Goal: Task Accomplishment & Management: Use online tool/utility

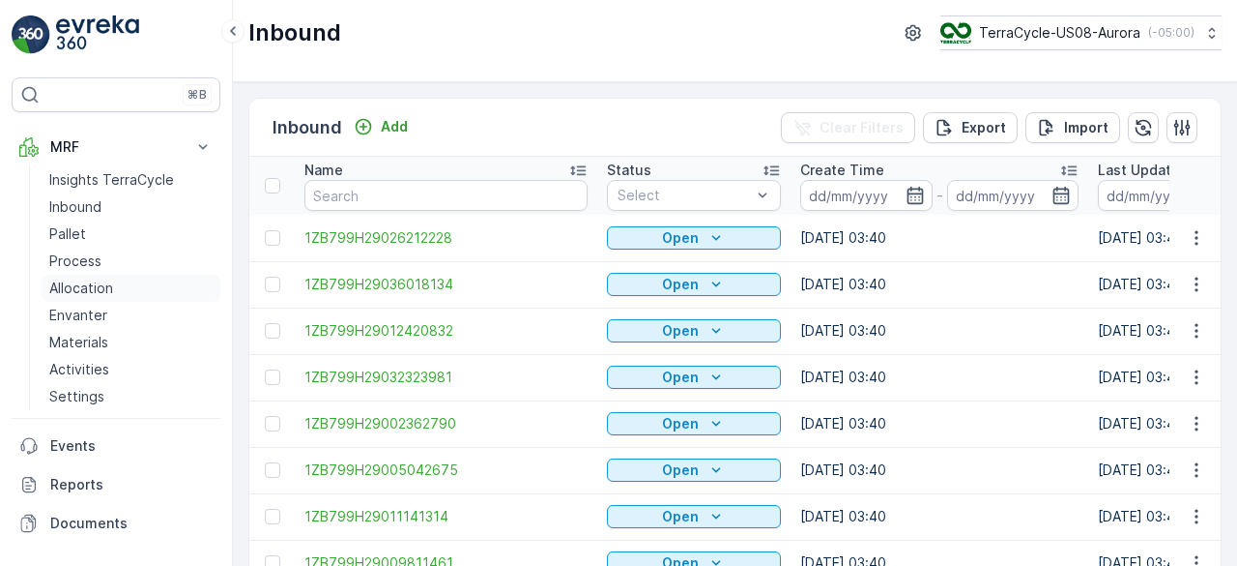
click at [79, 289] on p "Allocation" at bounding box center [81, 287] width 64 height 19
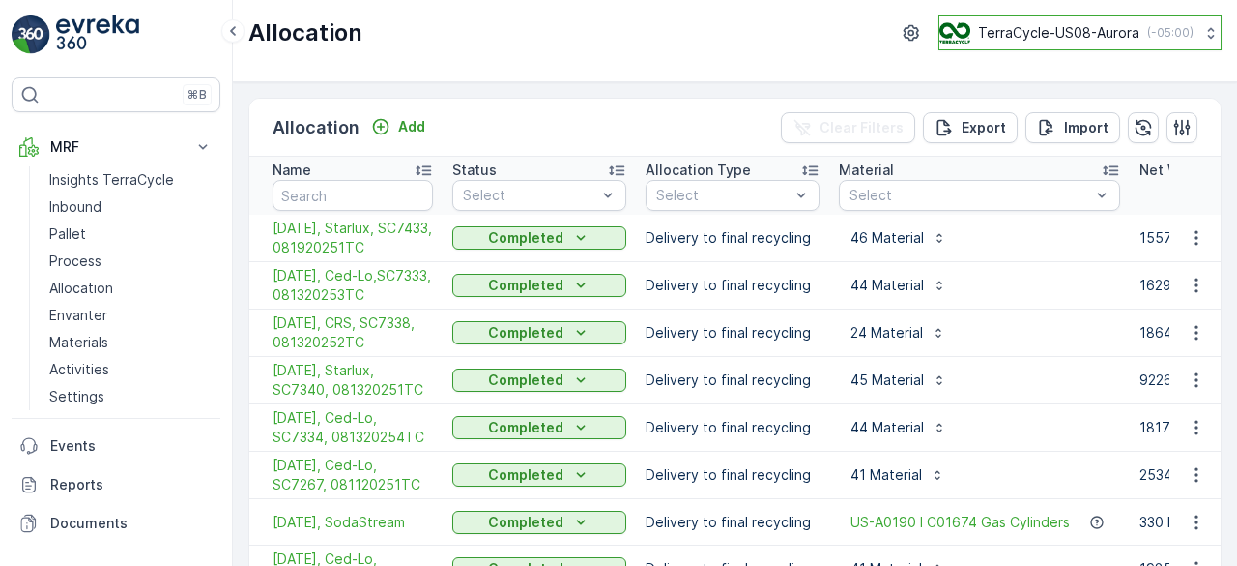
click at [1063, 31] on p "TerraCycle-US08-Aurora" at bounding box center [1058, 32] width 161 height 19
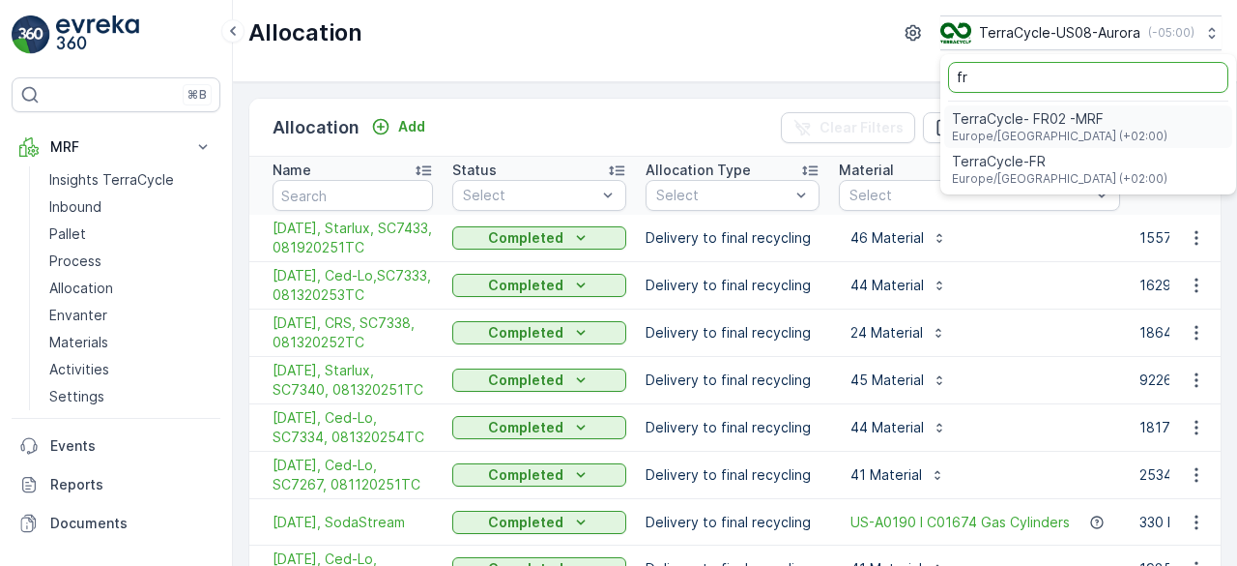
type input "fr"
click at [1032, 157] on span "TerraCycle-FR" at bounding box center [1060, 161] width 216 height 19
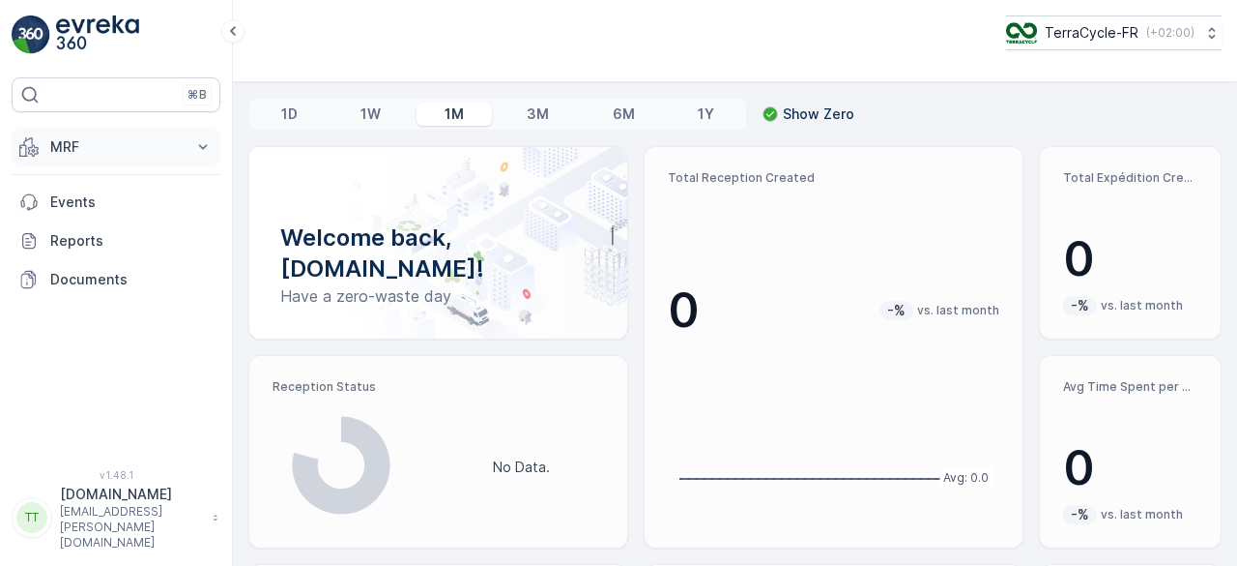
click at [58, 134] on button "MRF" at bounding box center [116, 147] width 209 height 39
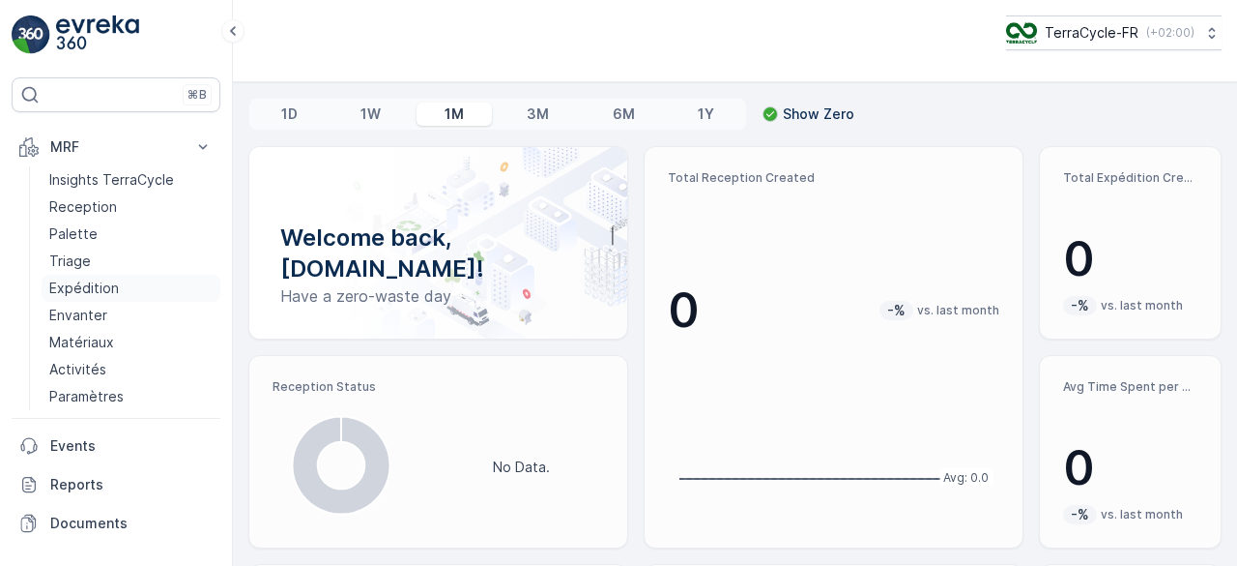
click at [103, 284] on p "Expédition" at bounding box center [84, 287] width 70 height 19
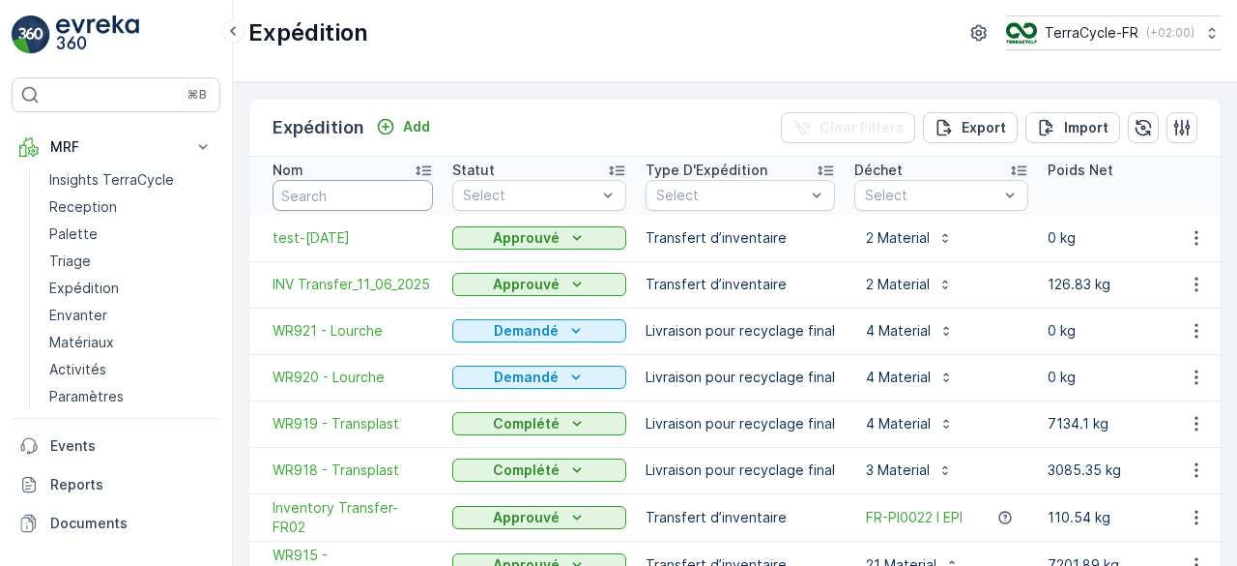
click at [301, 194] on input "text" at bounding box center [353, 195] width 160 height 31
type input "card"
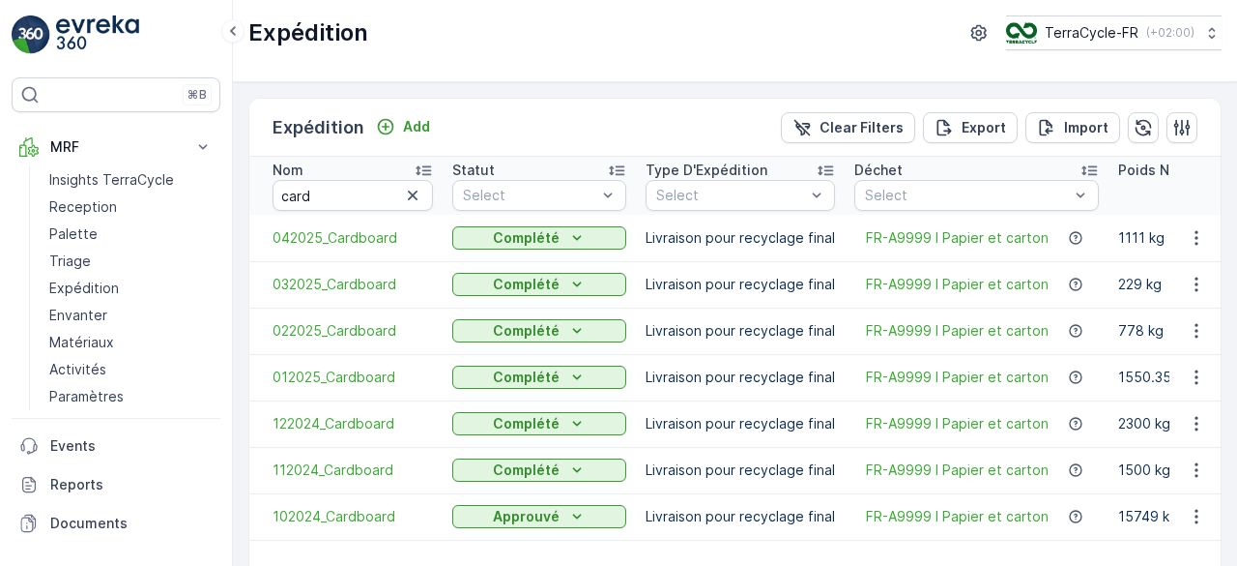
click at [427, 171] on icon at bounding box center [423, 169] width 19 height 19
drag, startPoint x: 333, startPoint y: 194, endPoint x: 243, endPoint y: 193, distance: 89.9
click at [243, 193] on div "Expédition Add Clear Filters Export Import Nom card Statut Select Type D'Expédi…" at bounding box center [735, 323] width 1004 height 483
paste input "Add Unprocessed Parcel To Process"
type input "Add Unprocessed Parcel To Process"
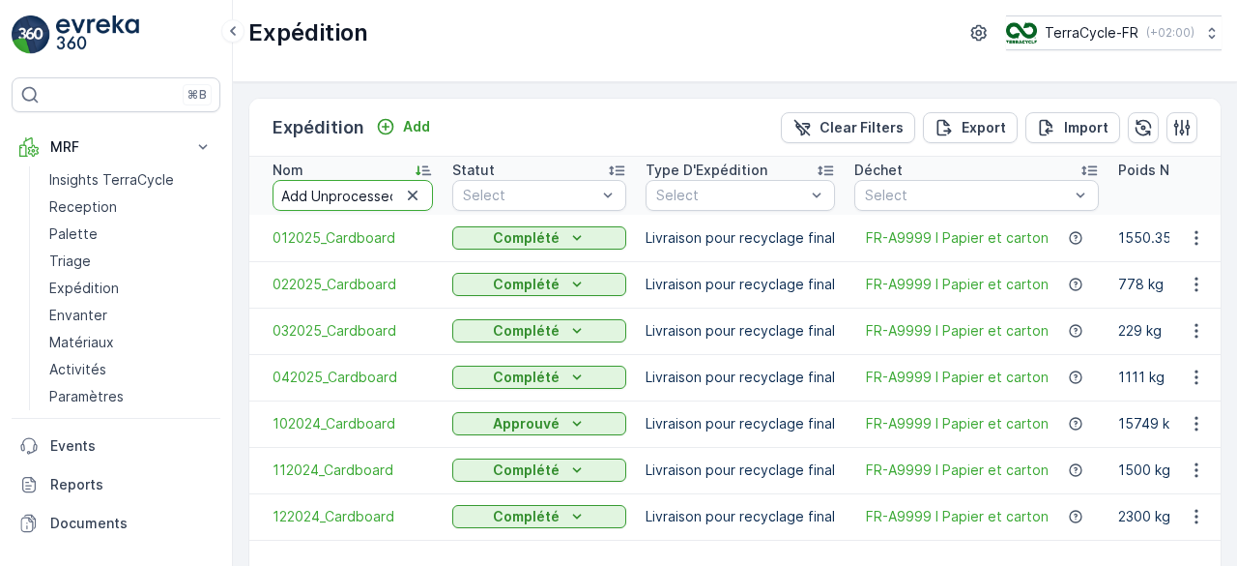
scroll to position [0, 120]
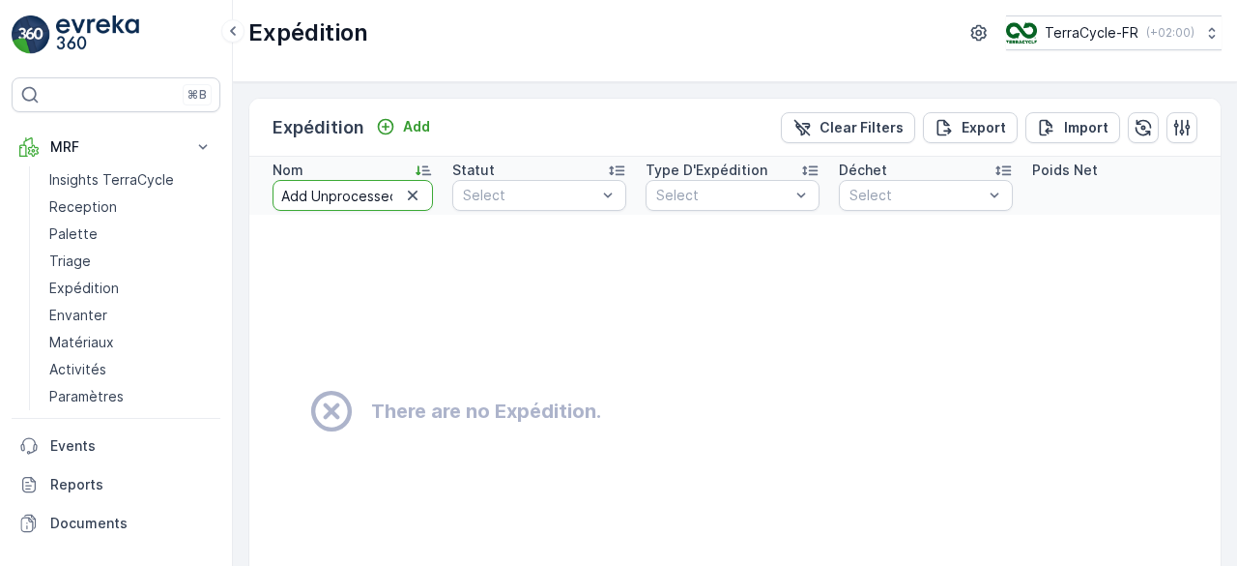
click at [331, 202] on input "Add Unprocessed Parcel To Process" at bounding box center [353, 195] width 160 height 31
paste input "012025_Cardboard"
type input "012025_Cardboard"
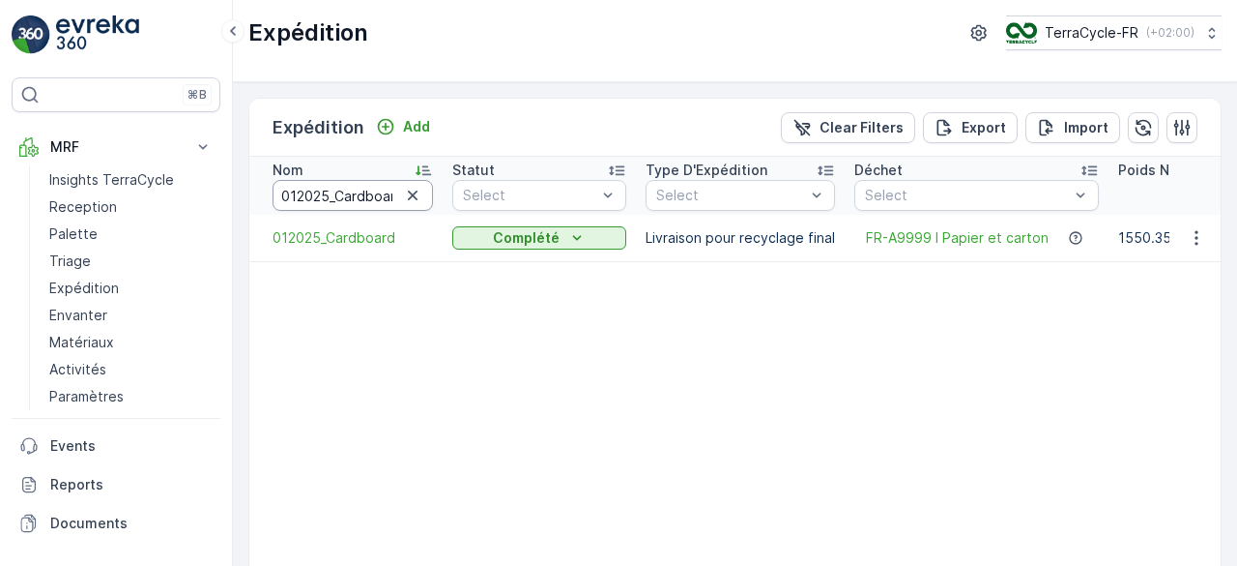
click at [296, 189] on input "012025_Cardboard" at bounding box center [353, 195] width 160 height 31
type input "022025_Cardboard"
click at [297, 195] on input "022025_Cardboard" at bounding box center [353, 195] width 160 height 31
type input "032025_Cardboard"
drag, startPoint x: 295, startPoint y: 194, endPoint x: 274, endPoint y: 198, distance: 21.6
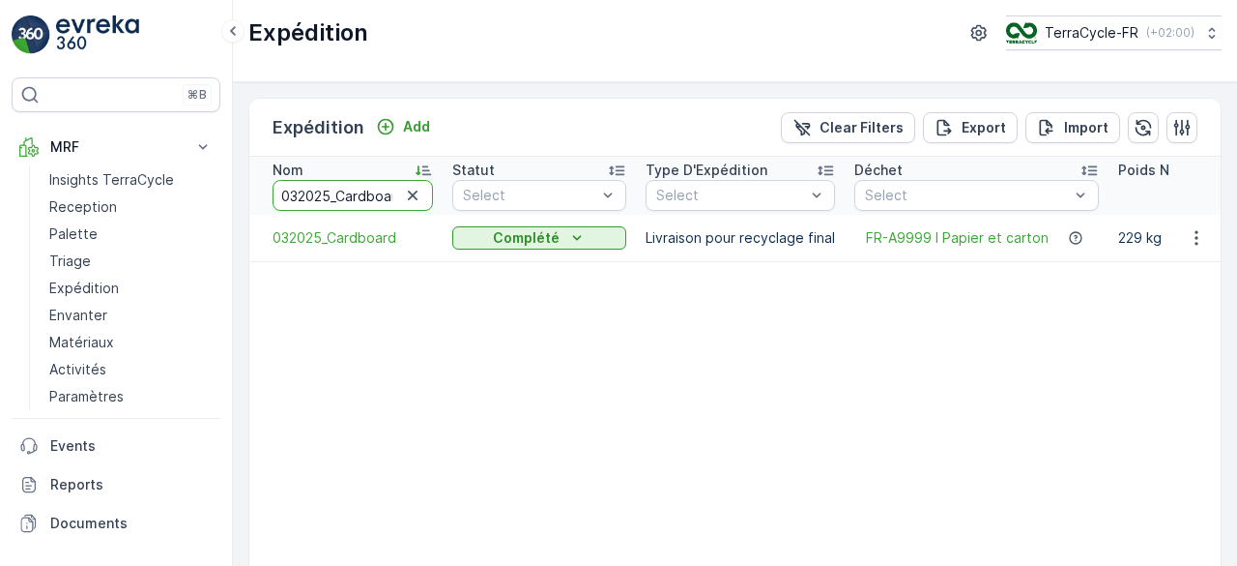
click at [275, 198] on input "032025_Cardboard" at bounding box center [353, 195] width 160 height 31
type input "2025_Cardboard"
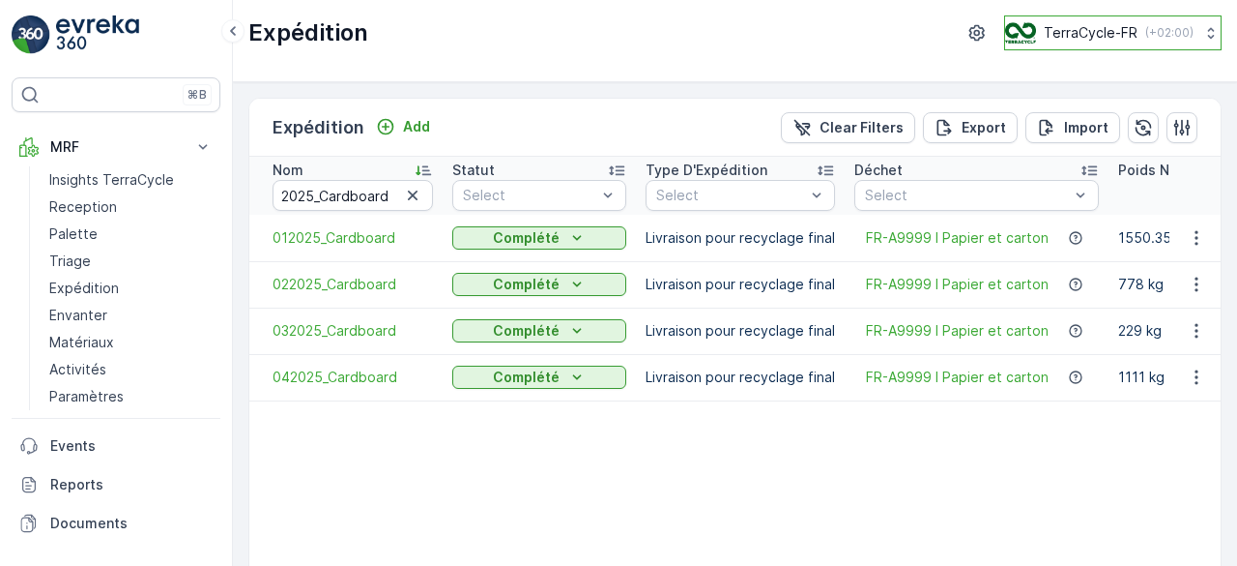
click at [1100, 40] on p "TerraCycle-FR" at bounding box center [1091, 32] width 94 height 19
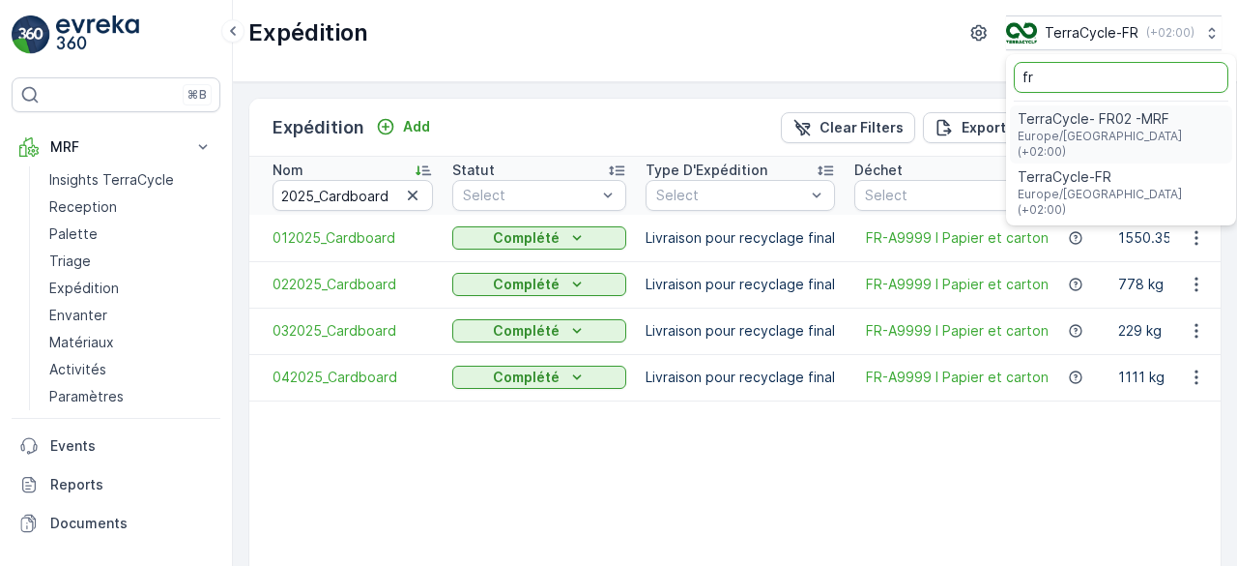
type input "fr"
click at [1059, 132] on span "Europe/Paris (+02:00)" at bounding box center [1121, 144] width 207 height 31
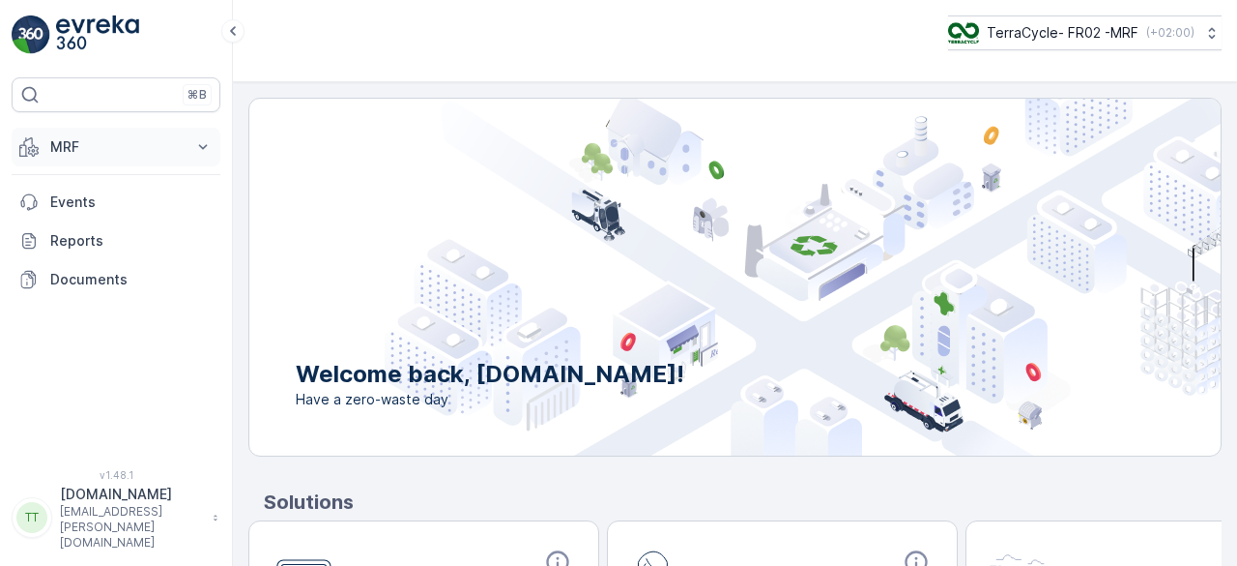
click at [70, 154] on p "MRF" at bounding box center [115, 146] width 131 height 19
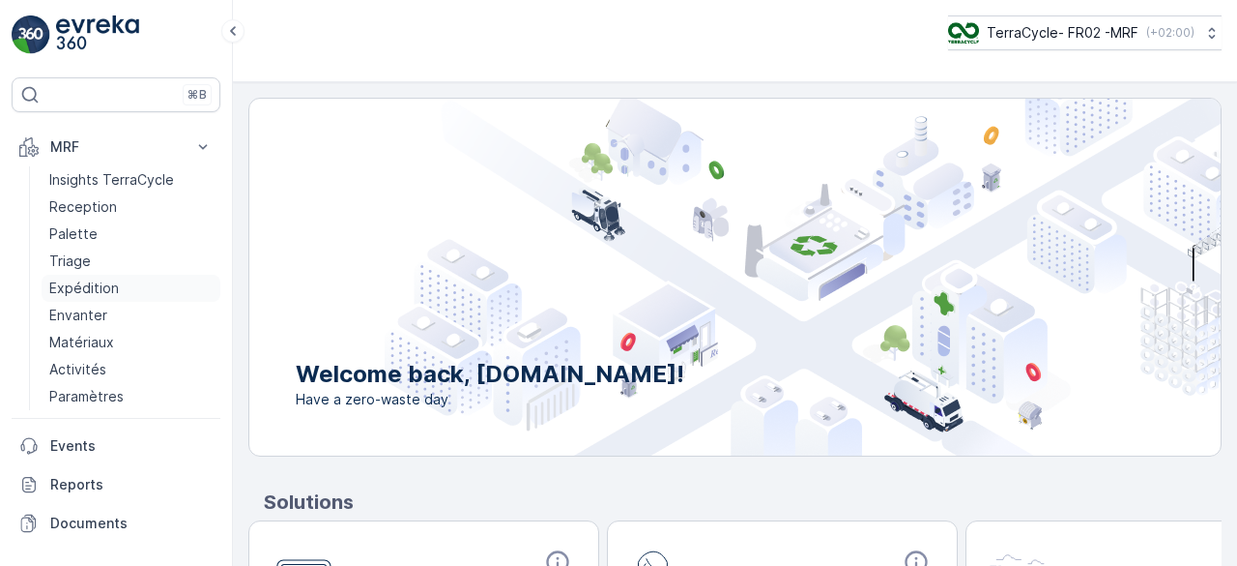
click at [62, 288] on p "Expédition" at bounding box center [84, 287] width 70 height 19
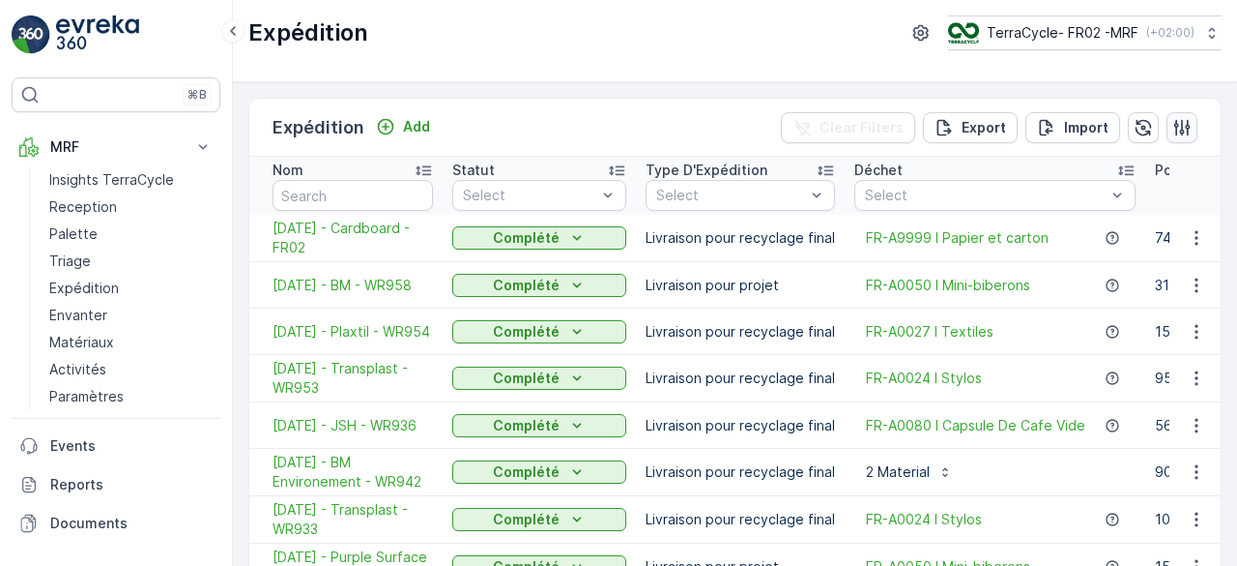
click at [1182, 127] on icon "button" at bounding box center [1183, 127] width 16 height 16
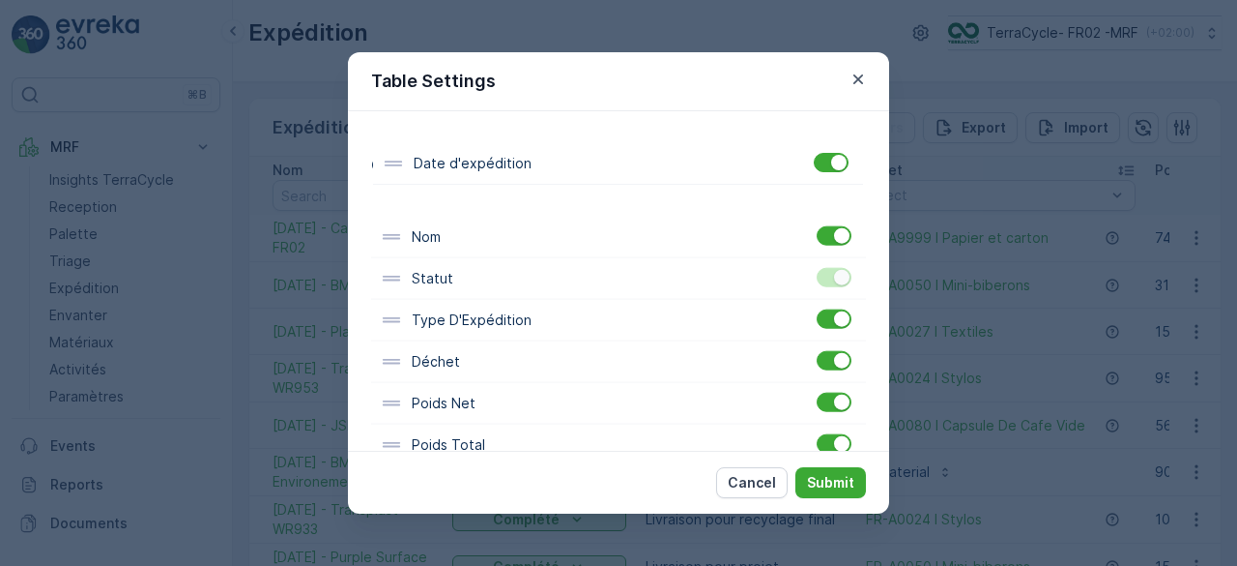
scroll to position [89, 0]
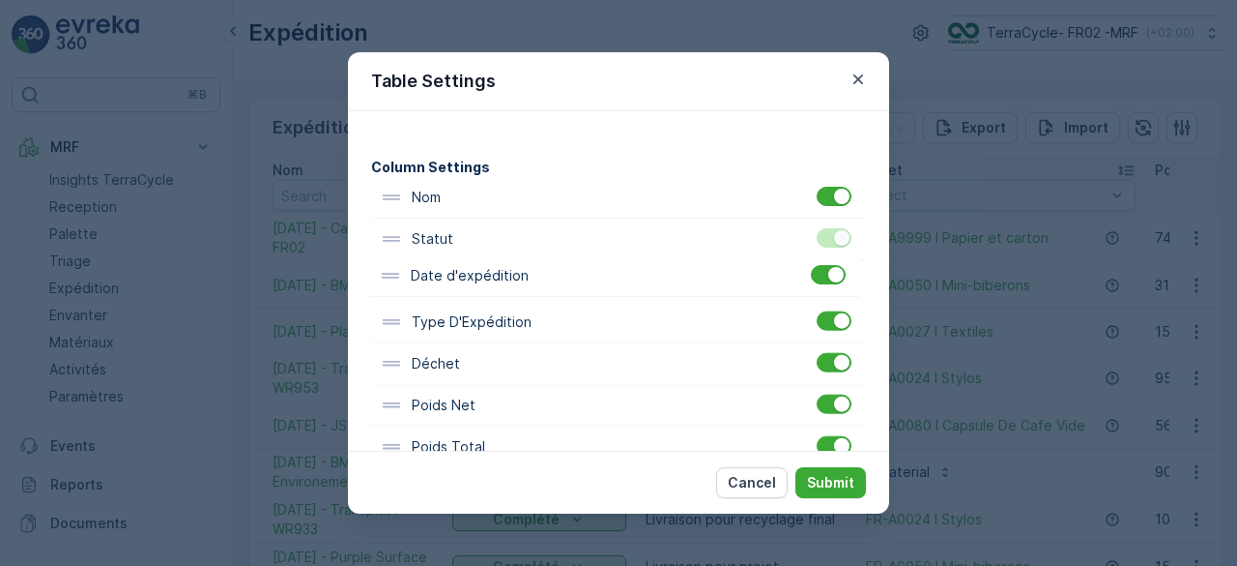
drag, startPoint x: 479, startPoint y: 430, endPoint x: 479, endPoint y: 277, distance: 152.7
click at [479, 277] on div "Nom Statut Type D'Expédition Déchet Poids Net Poids Total Poids Tare Opérateur …" at bounding box center [618, 426] width 495 height 499
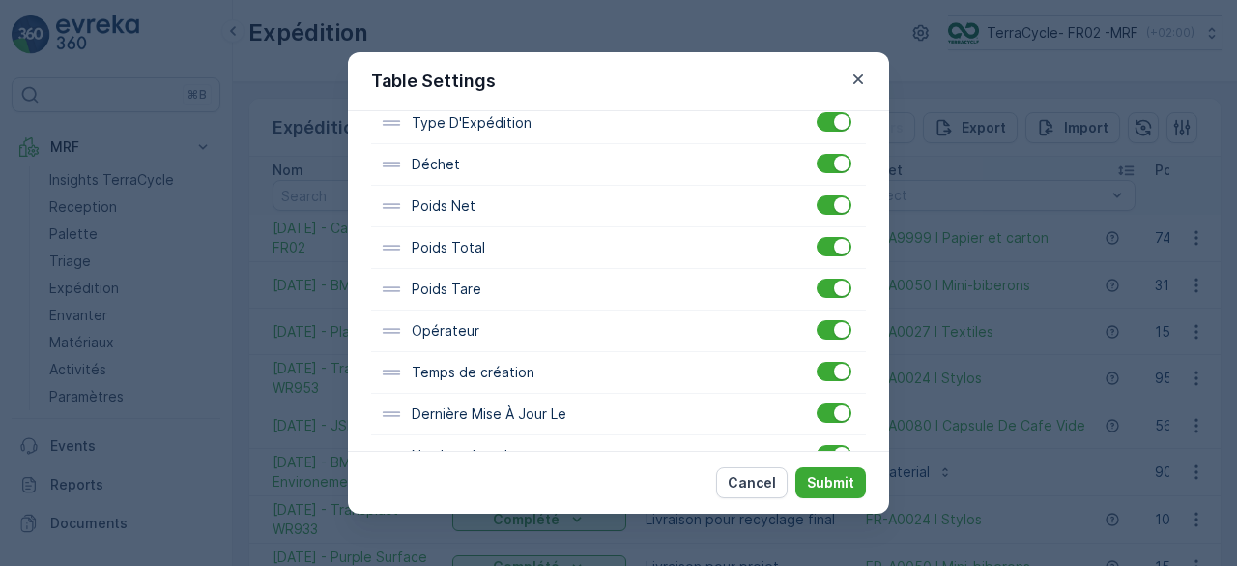
scroll to position [334, 0]
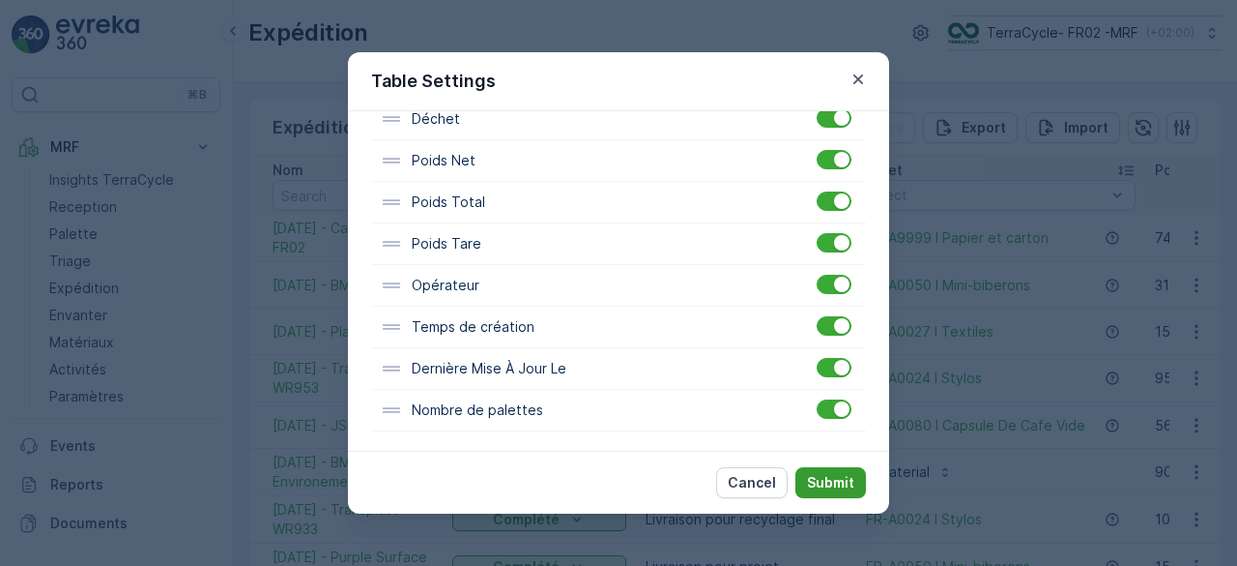
click at [827, 480] on p "Submit" at bounding box center [830, 482] width 47 height 19
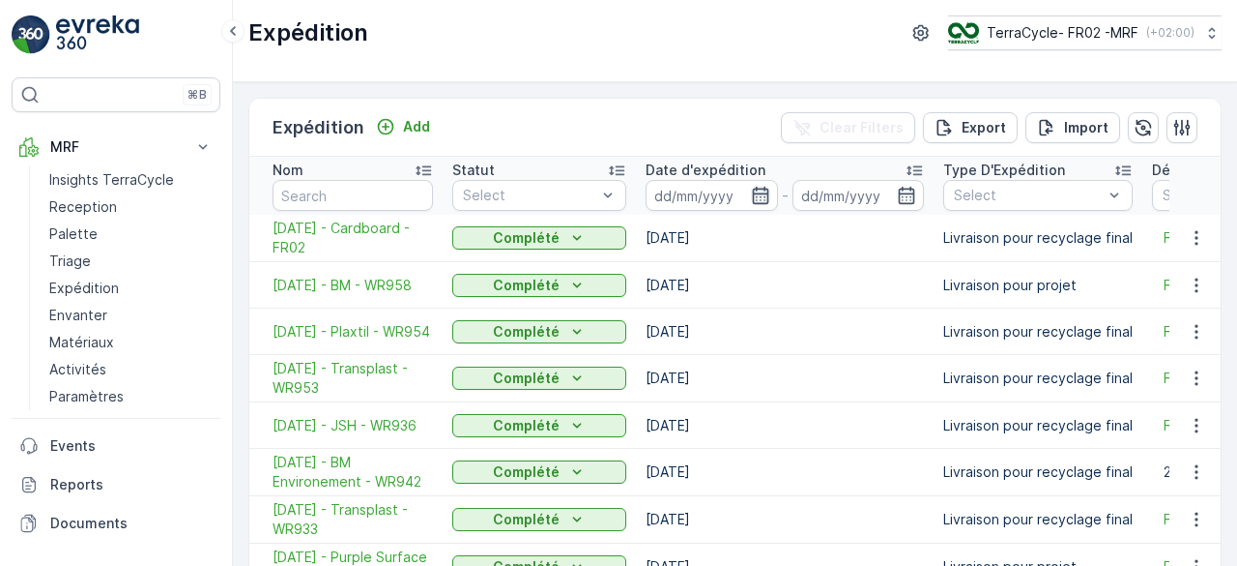
click at [756, 192] on icon "button" at bounding box center [760, 195] width 16 height 17
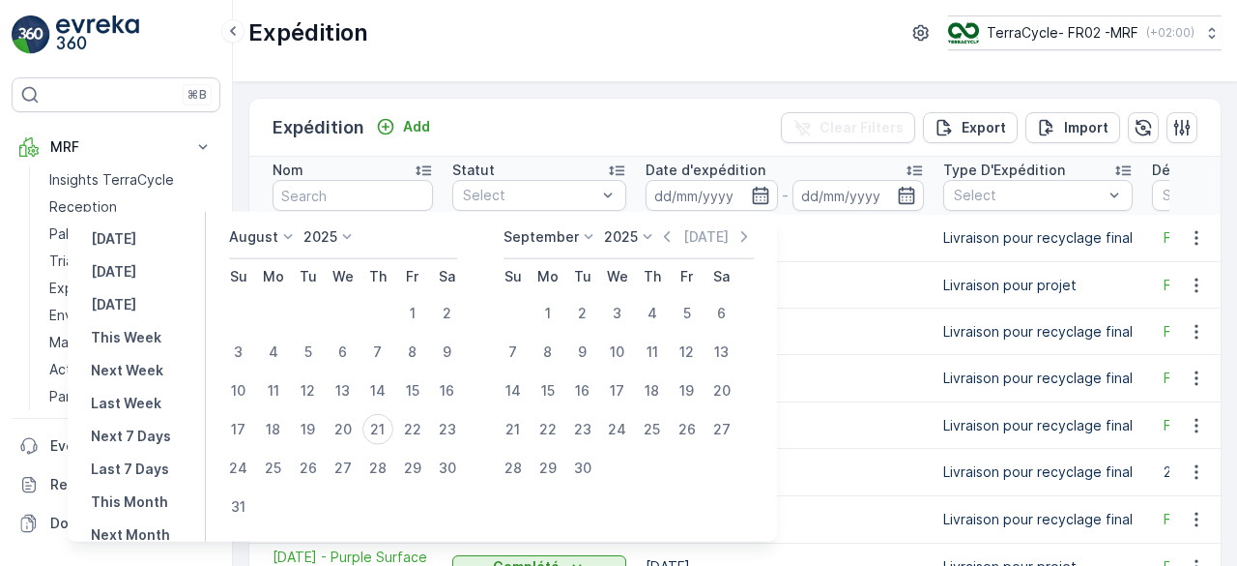
click at [277, 234] on p "August" at bounding box center [253, 236] width 49 height 19
click at [290, 257] on span "January" at bounding box center [266, 263] width 51 height 19
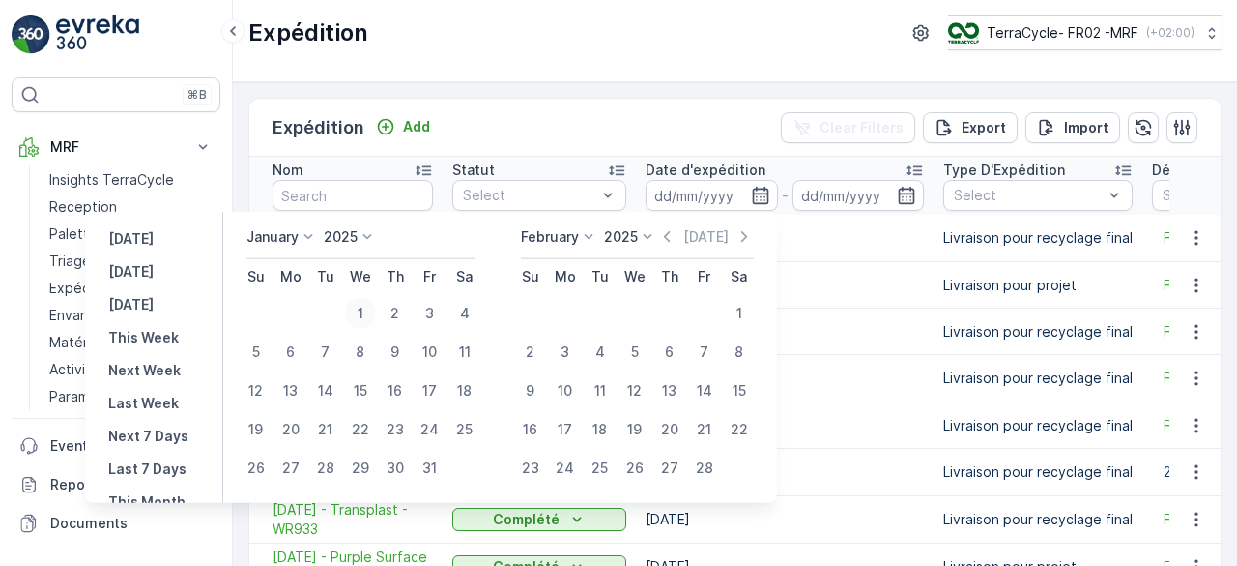
click at [362, 305] on div "1" at bounding box center [360, 313] width 31 height 31
type input "01.01.2025"
click at [362, 305] on div "1" at bounding box center [360, 313] width 31 height 31
type input "01.01.2025"
click at [549, 231] on p "February" at bounding box center [550, 236] width 58 height 19
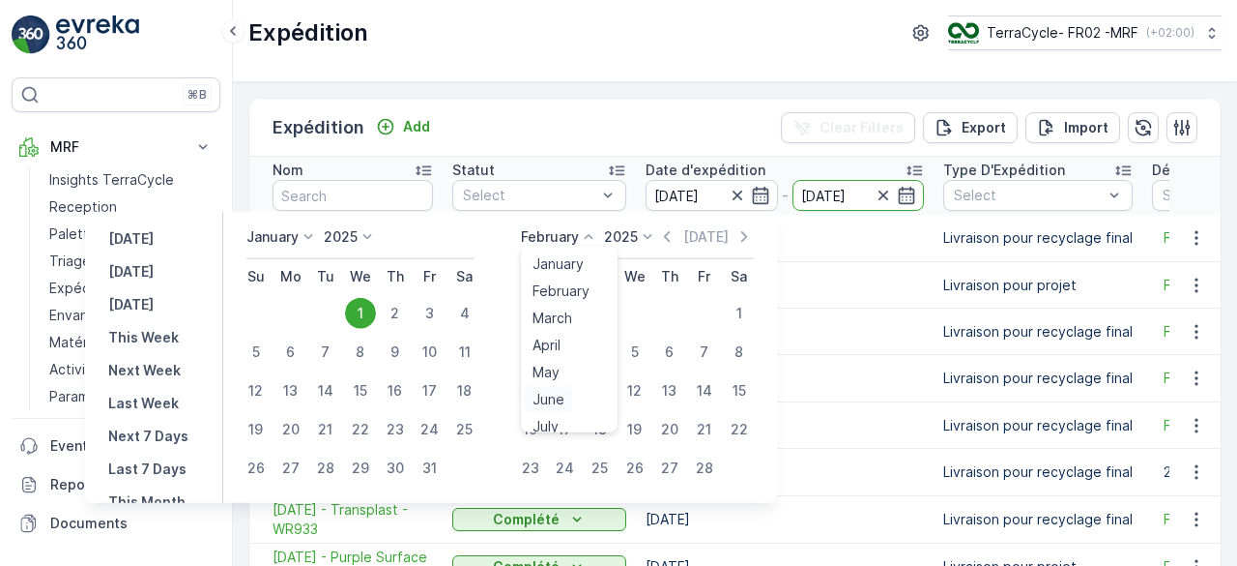
click at [563, 392] on span "June" at bounding box center [549, 399] width 32 height 19
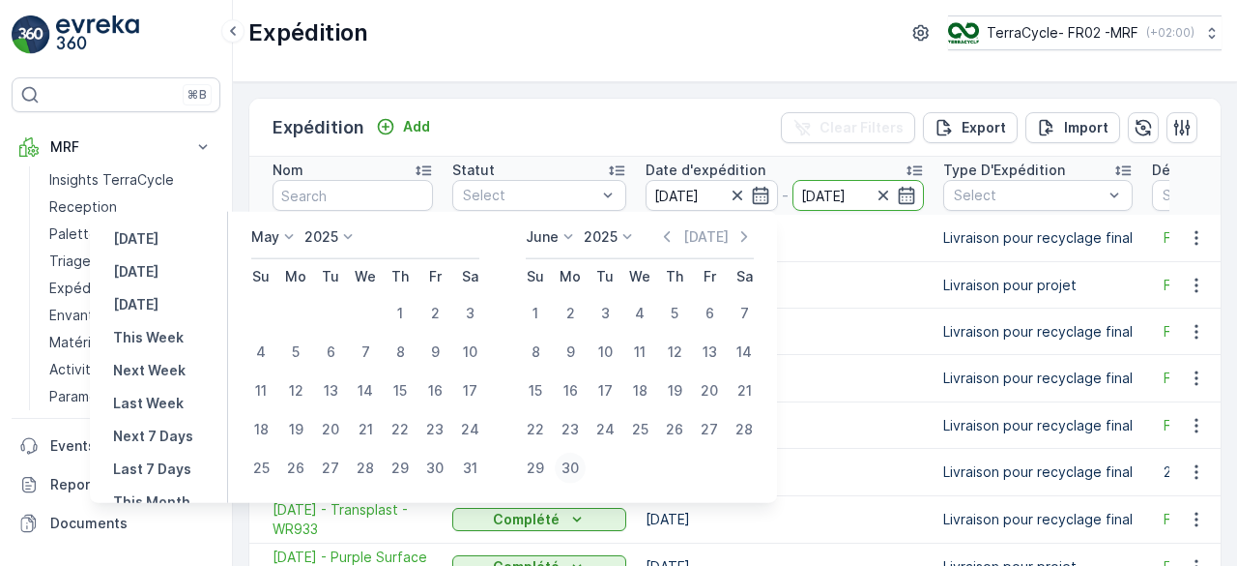
click at [574, 459] on div "30" at bounding box center [570, 467] width 31 height 31
type input "30.06.2025"
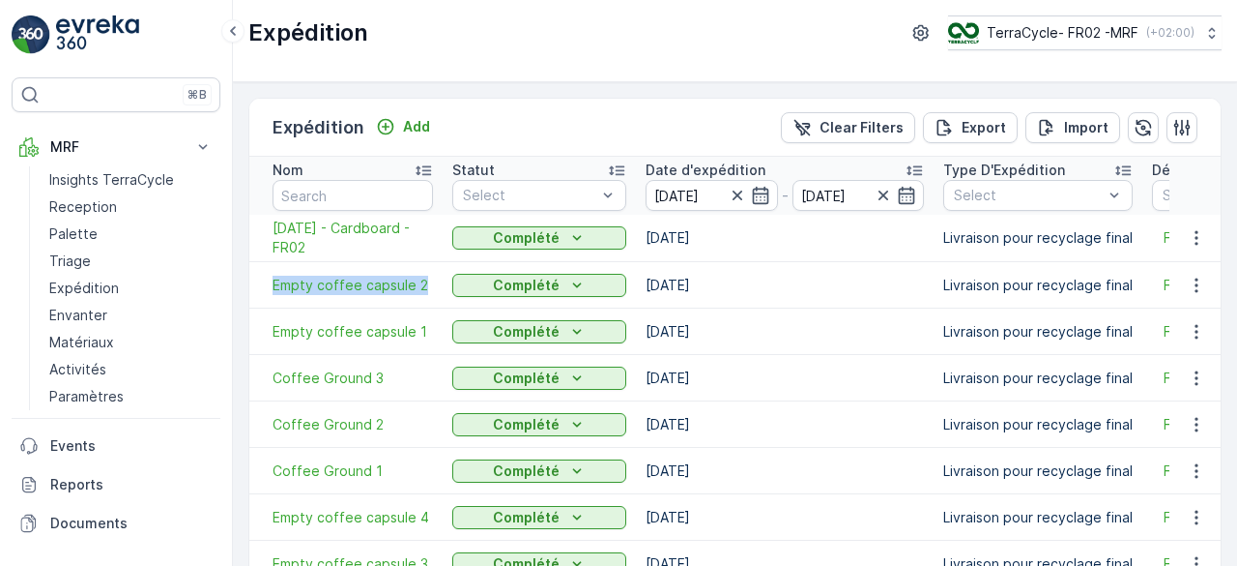
drag, startPoint x: 263, startPoint y: 292, endPoint x: 423, endPoint y: 298, distance: 160.6
click at [423, 298] on td "Empty coffee capsule 2" at bounding box center [345, 285] width 193 height 46
click at [651, 57] on div "Expédition TerraCycle- FR02 -MRF ( +02:00 )" at bounding box center [735, 41] width 1004 height 82
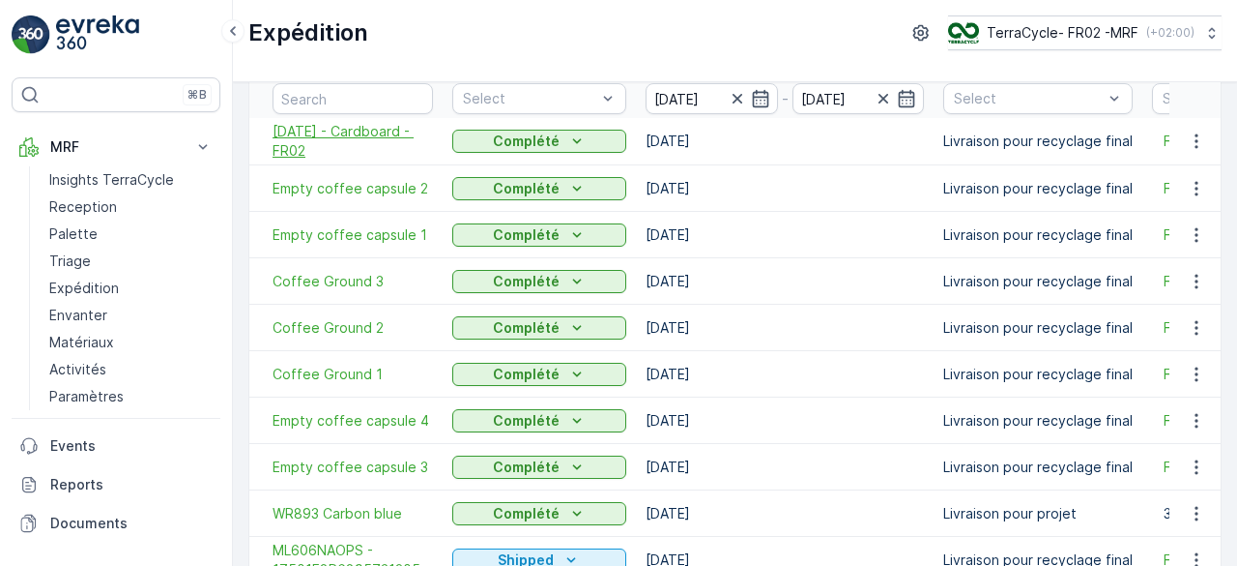
scroll to position [193, 0]
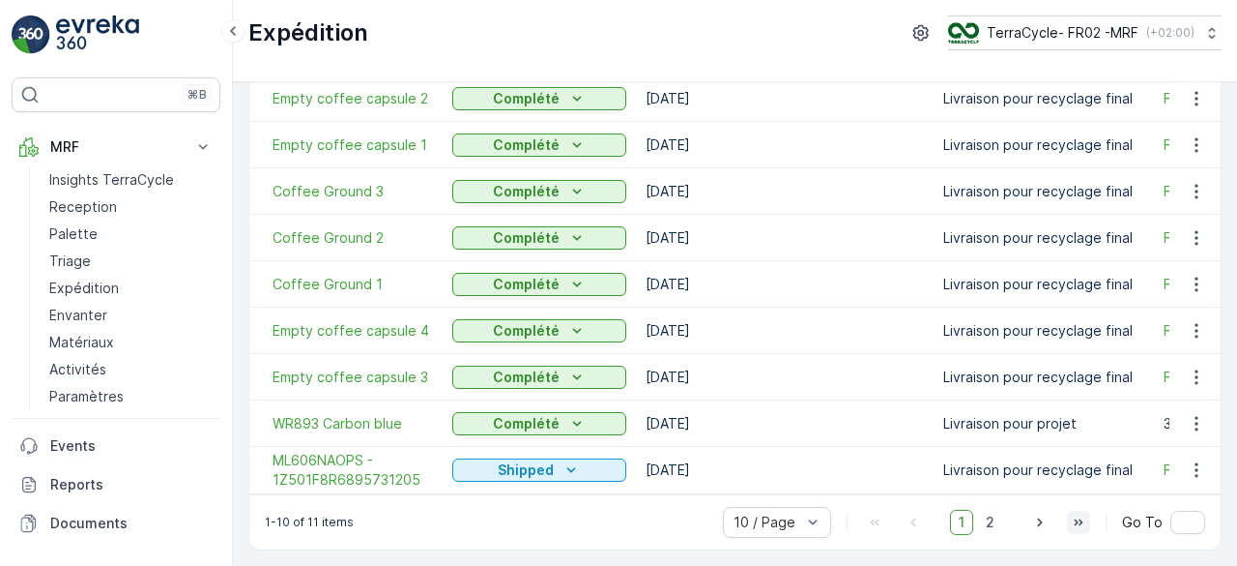
click at [1082, 521] on icon "button" at bounding box center [1078, 521] width 19 height 19
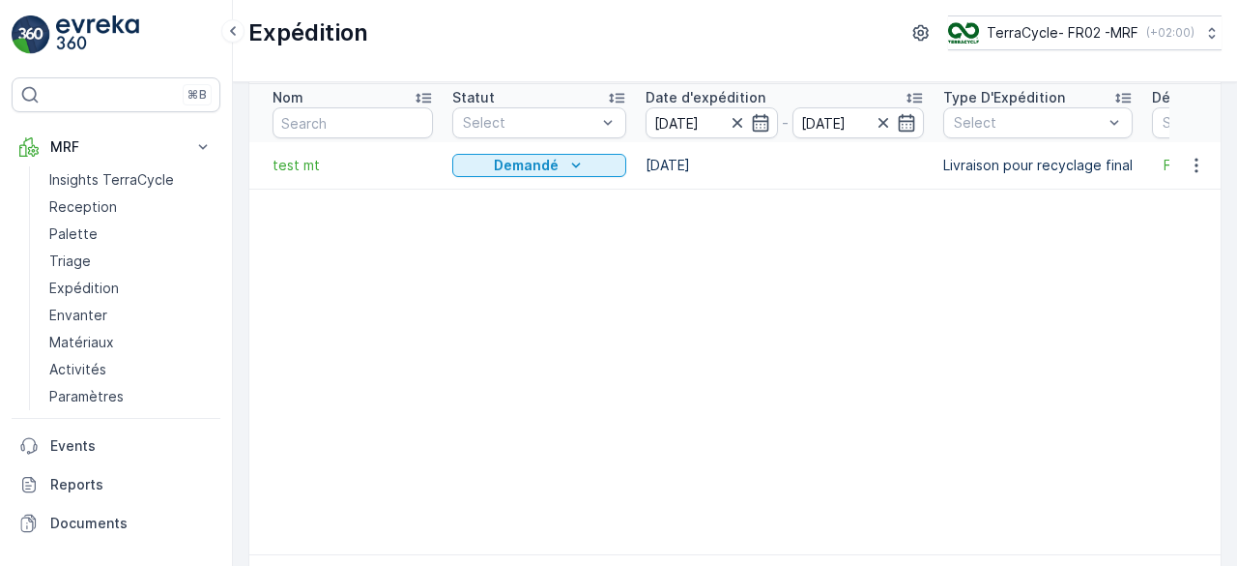
scroll to position [139, 0]
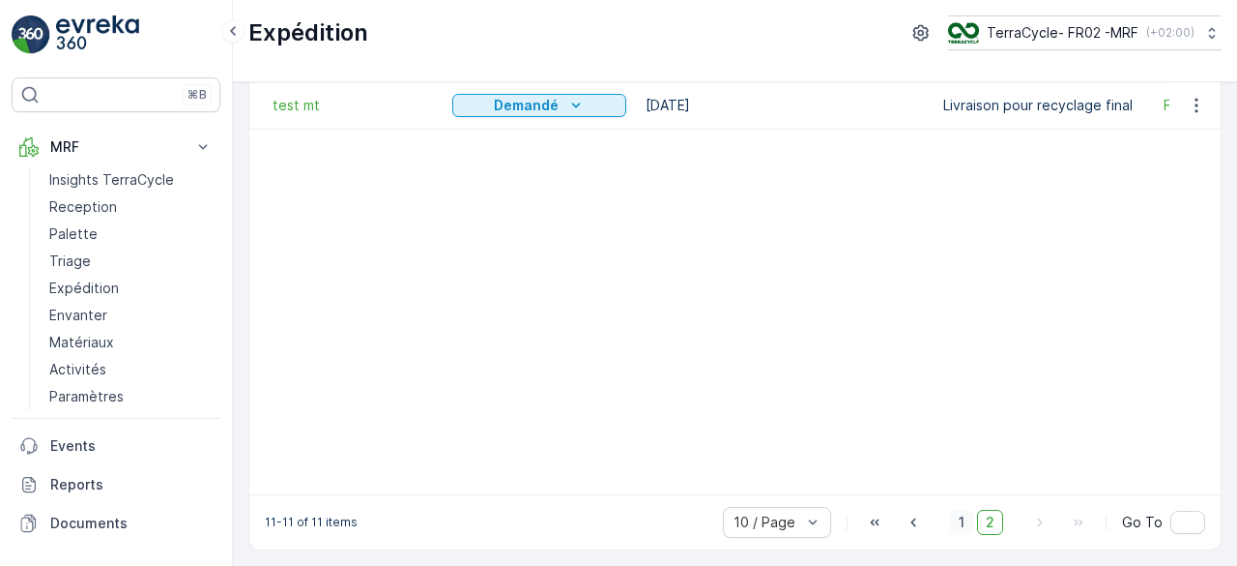
click at [962, 522] on span "1" at bounding box center [961, 521] width 23 height 25
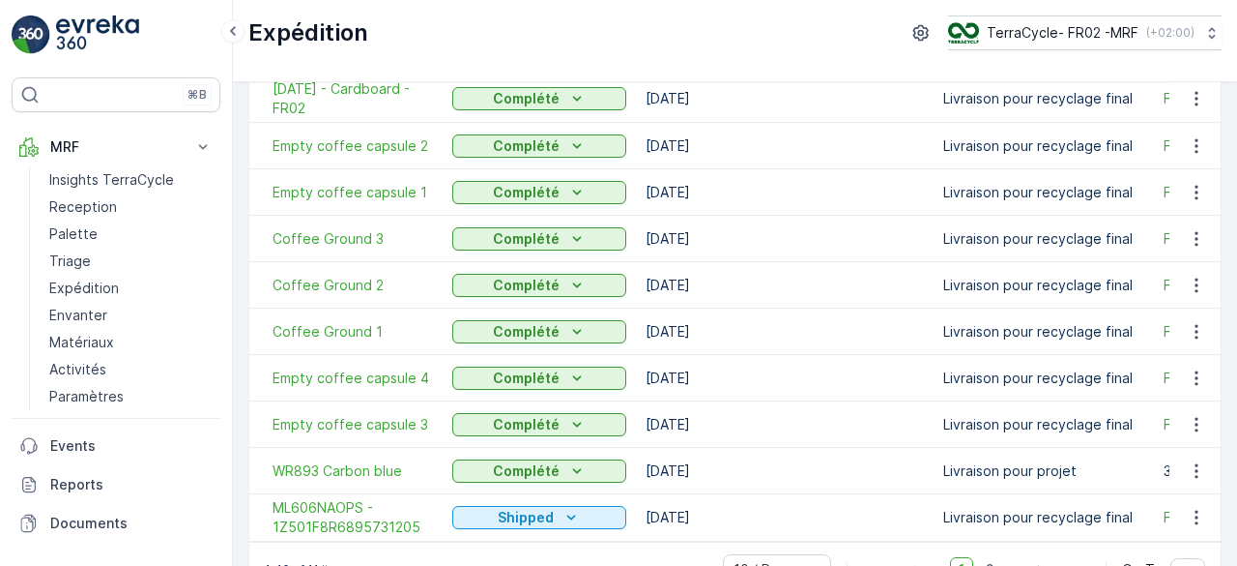
scroll to position [43, 0]
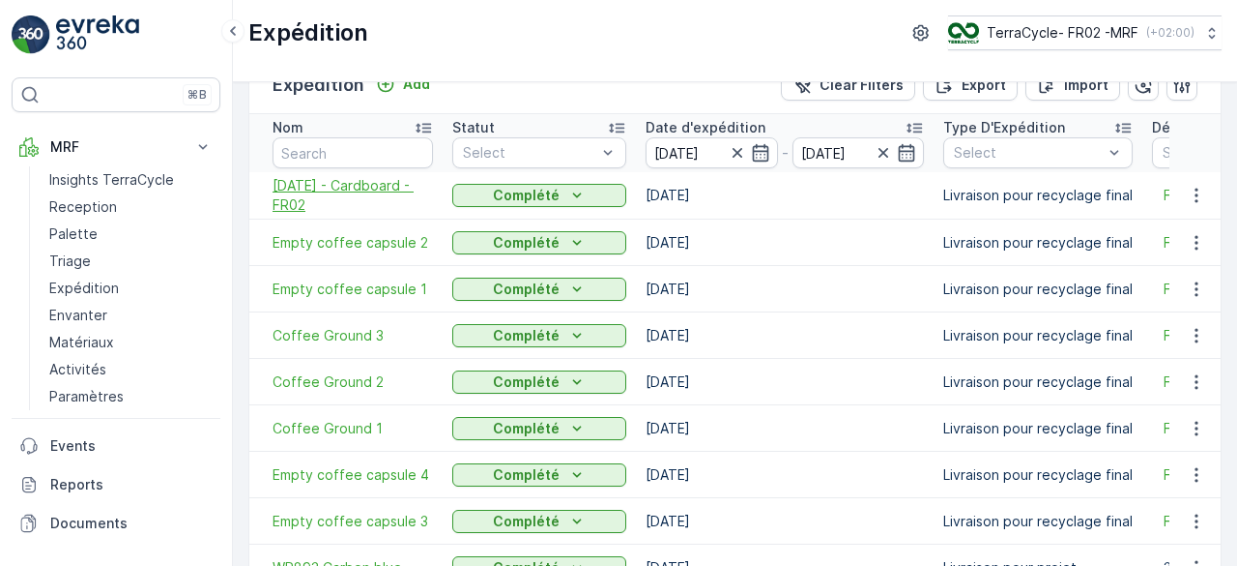
drag, startPoint x: 263, startPoint y: 183, endPoint x: 312, endPoint y: 200, distance: 52.3
click at [312, 200] on td "30.06.2025 - Cardboard - FR02" at bounding box center [345, 195] width 193 height 47
copy span "30.06.2025 - Cardboard - FR02"
click at [390, 191] on span "30.06.2025 - Cardboard - FR02" at bounding box center [353, 195] width 160 height 39
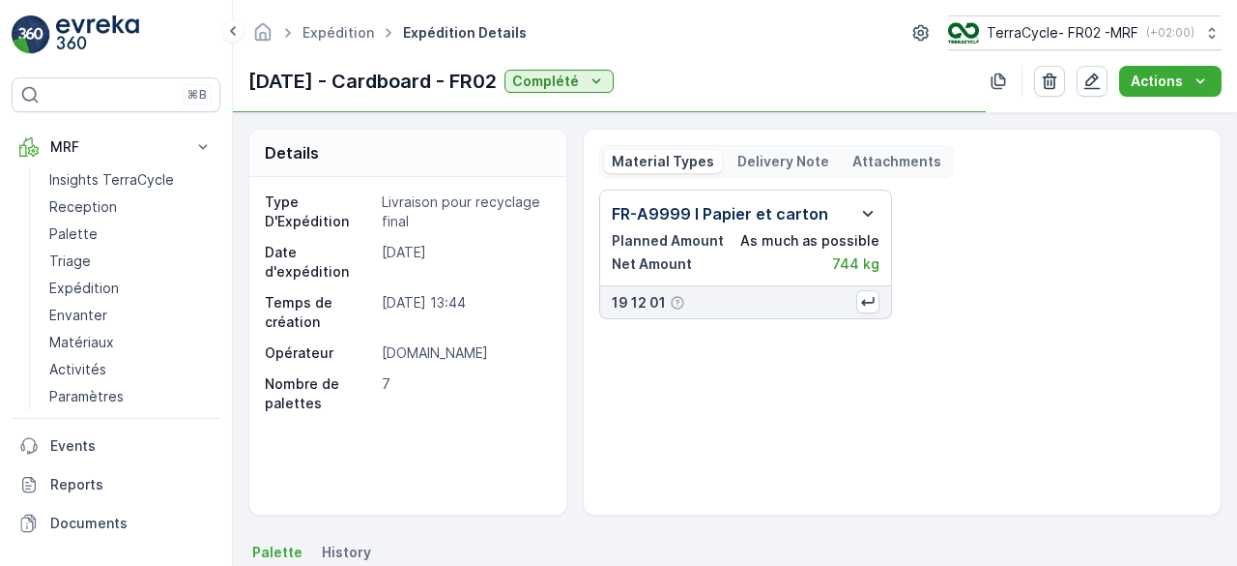
click at [862, 208] on icon "button" at bounding box center [867, 213] width 23 height 23
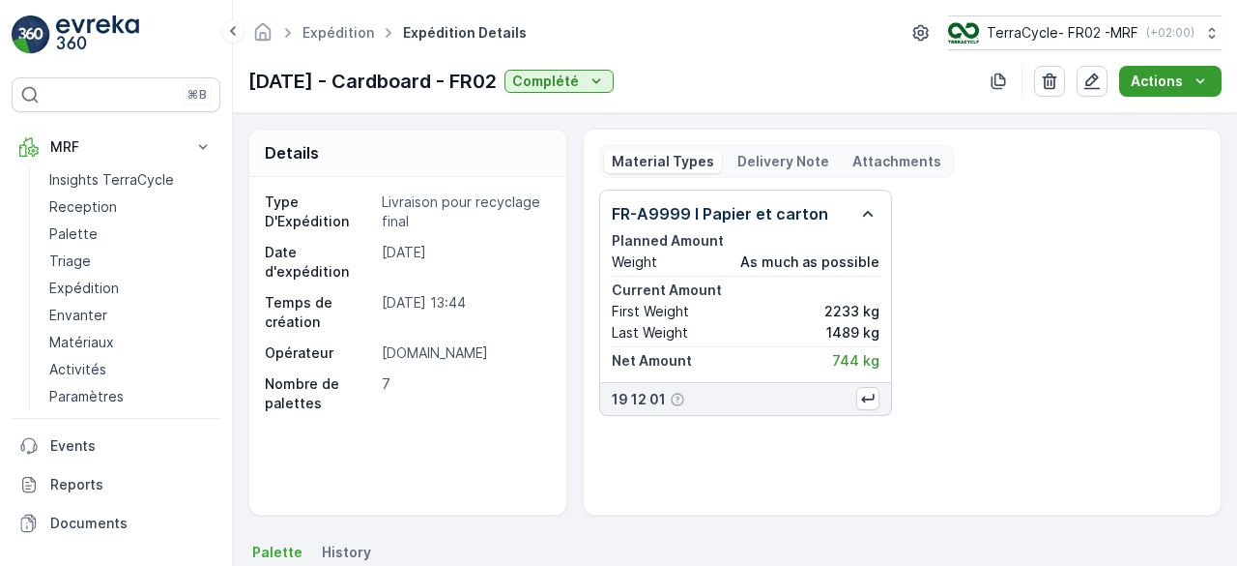
click at [1161, 76] on p "Actions" at bounding box center [1157, 81] width 52 height 19
click at [1120, 124] on span "Create Delivery Note" at bounding box center [1161, 116] width 139 height 19
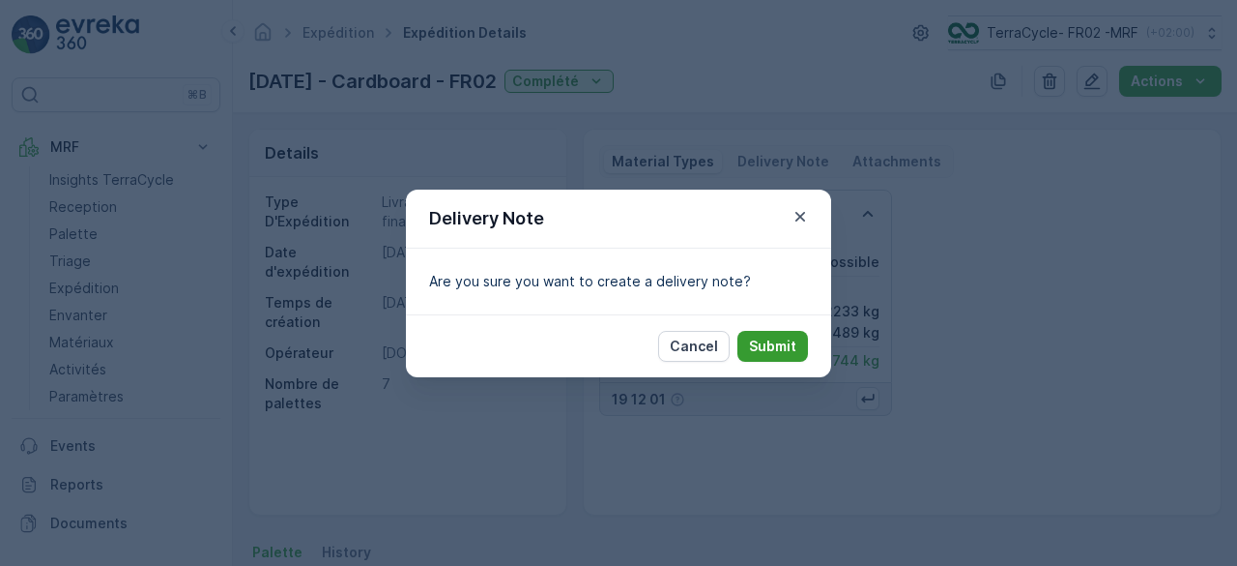
click at [779, 340] on p "Submit" at bounding box center [772, 345] width 47 height 19
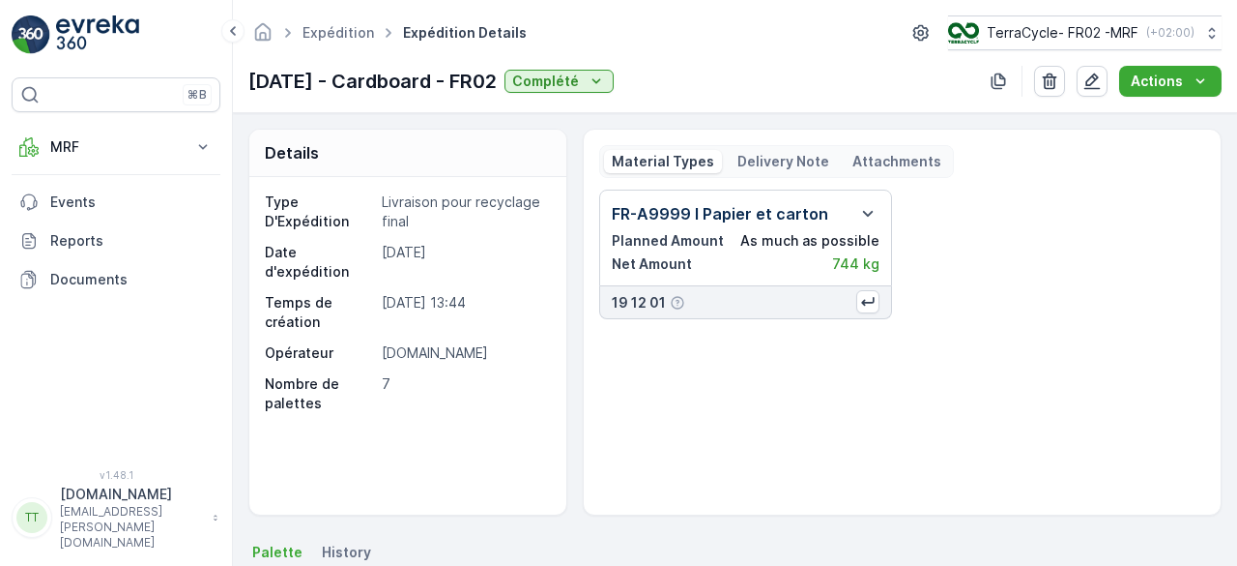
click at [763, 166] on p "Delivery Note" at bounding box center [784, 161] width 92 height 19
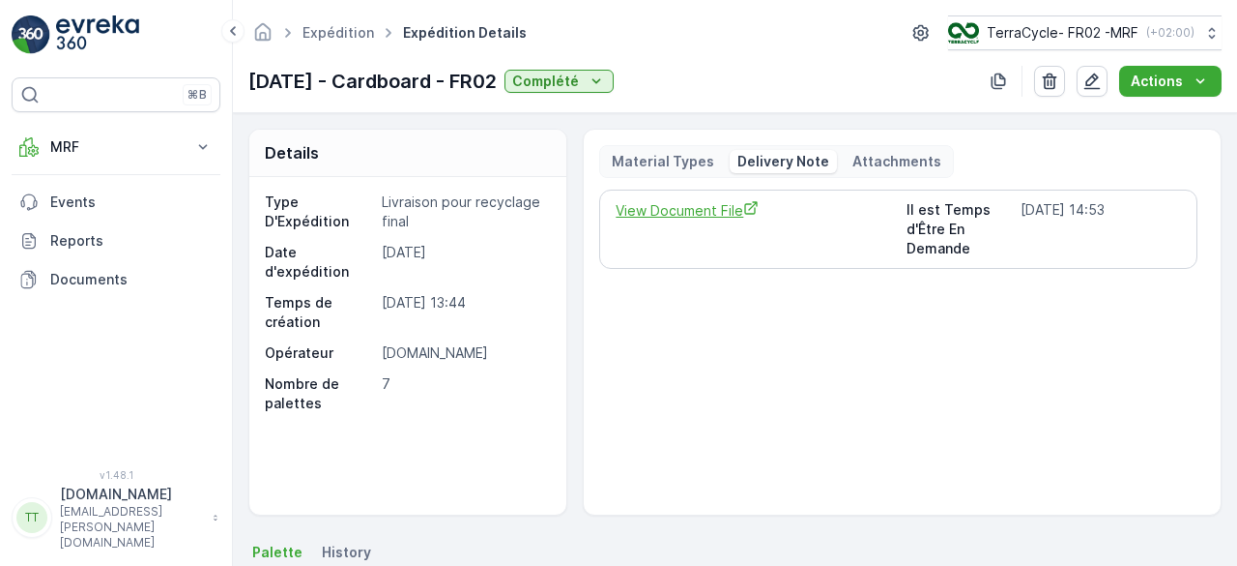
click at [667, 209] on span "View Document File" at bounding box center [753, 210] width 275 height 20
click at [1059, 30] on p "TerraCycle- FR02 -MRF" at bounding box center [1062, 32] width 152 height 19
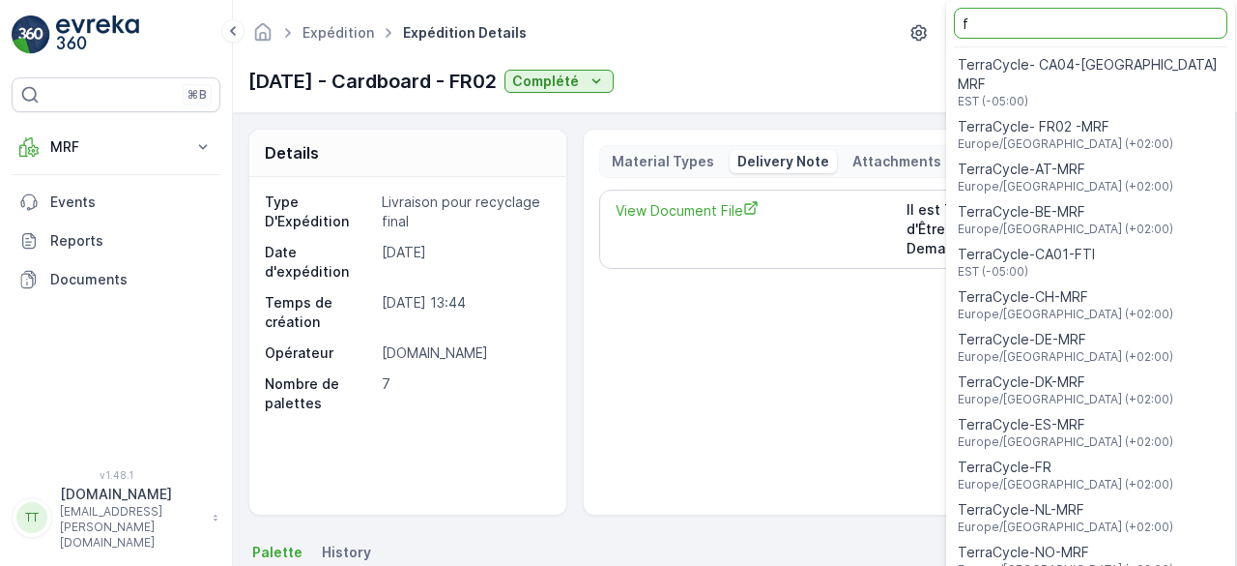
type input "fr"
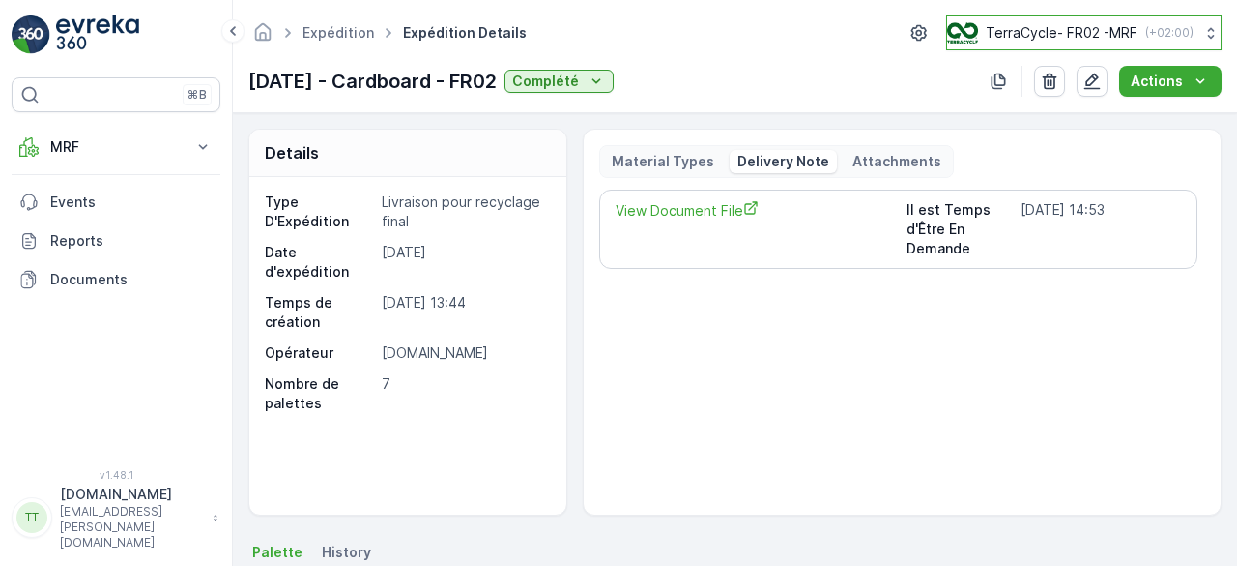
click at [1059, 30] on p "TerraCycle- FR02 -MRF" at bounding box center [1062, 32] width 152 height 19
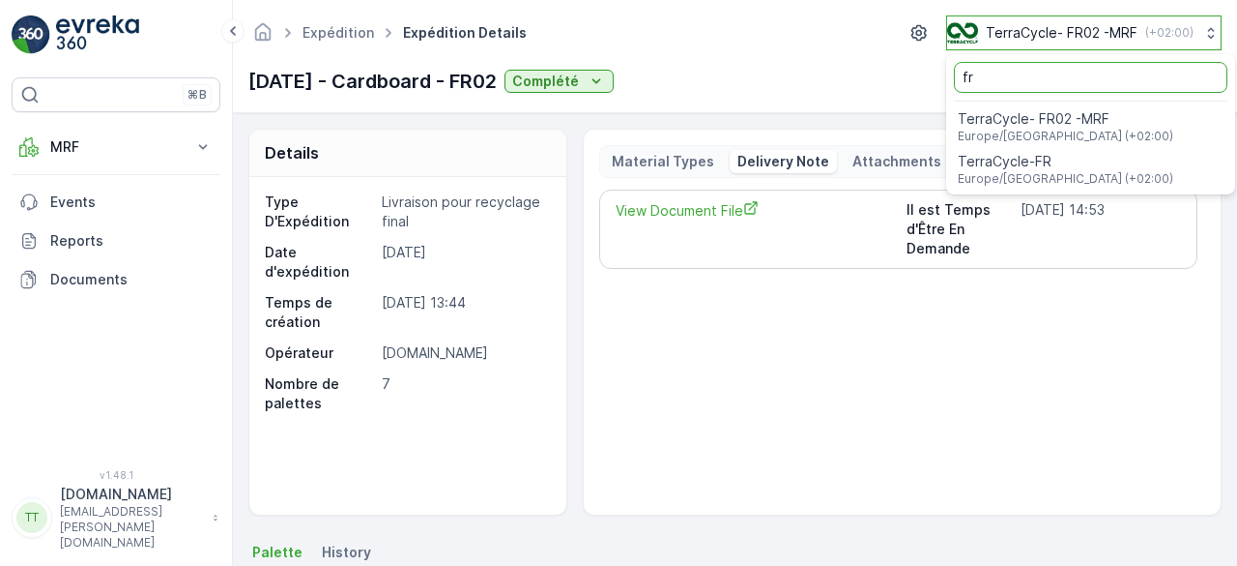
click at [1054, 32] on p "TerraCycle- FR02 -MRF" at bounding box center [1062, 32] width 152 height 19
click at [1039, 156] on span "TerraCycle-FR" at bounding box center [1068, 161] width 216 height 19
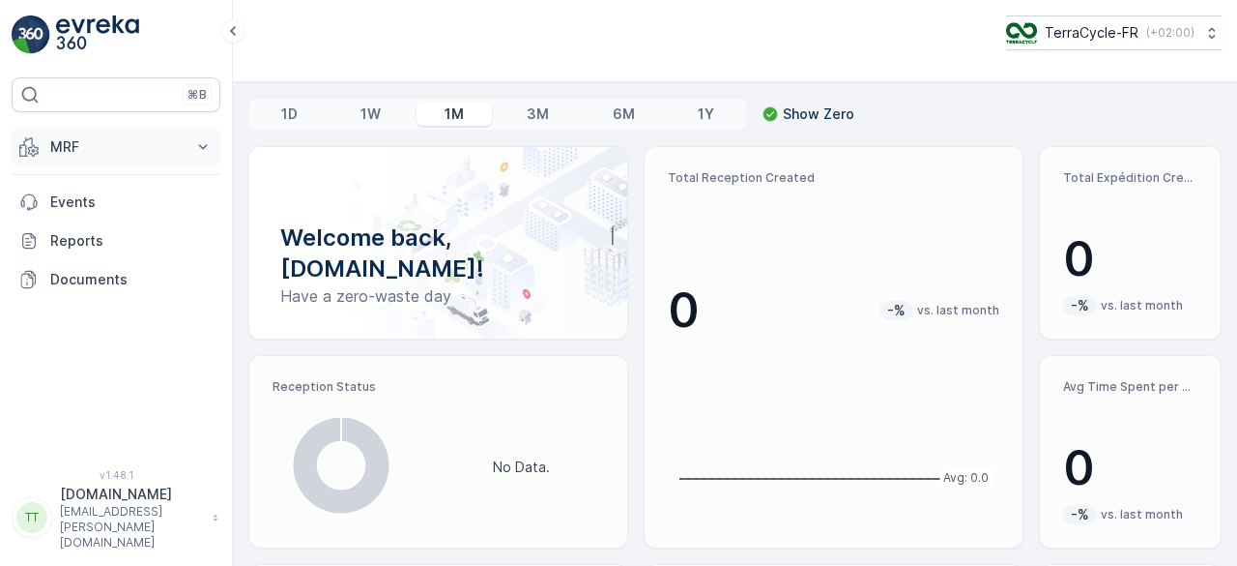
click at [101, 140] on p "MRF" at bounding box center [115, 146] width 131 height 19
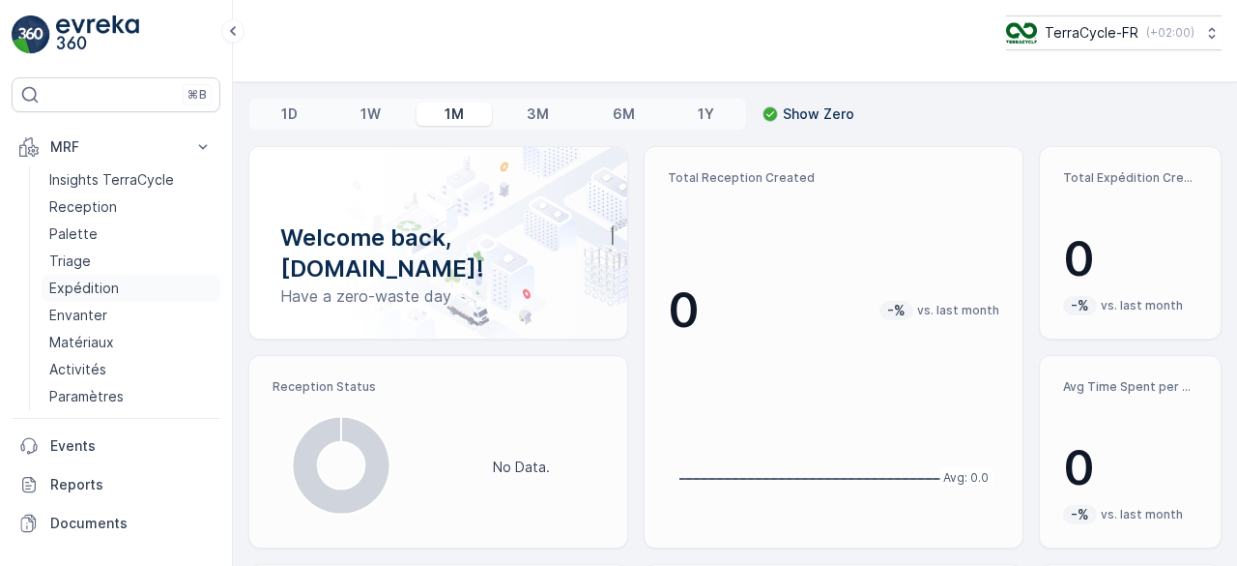
click at [84, 279] on p "Expédition" at bounding box center [84, 287] width 70 height 19
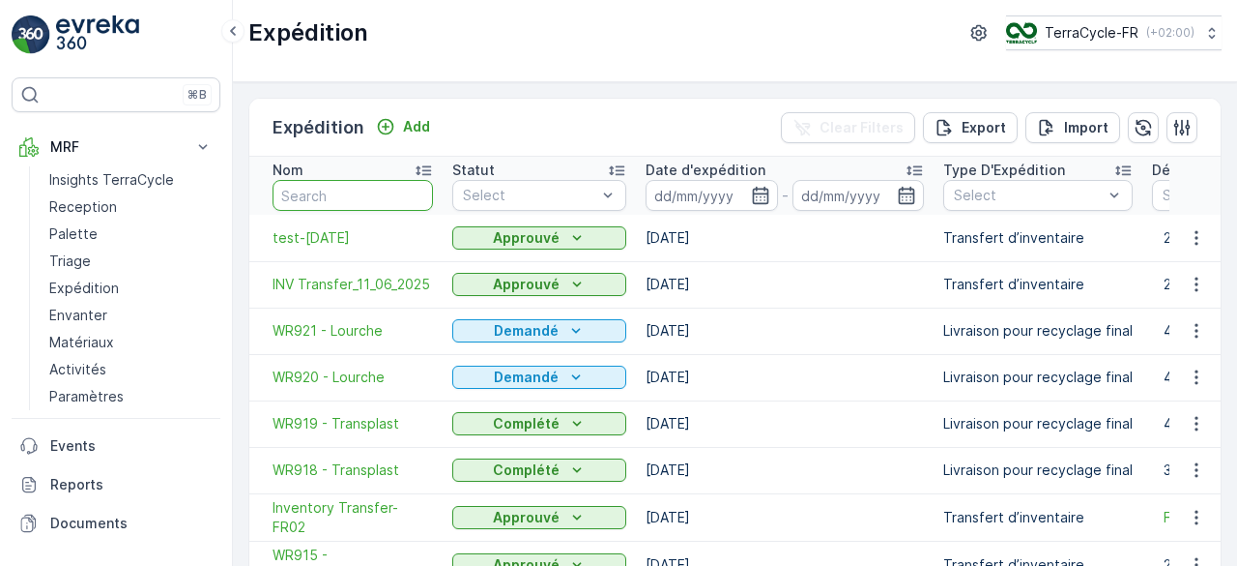
click at [363, 196] on input "text" at bounding box center [353, 195] width 160 height 31
type input "card"
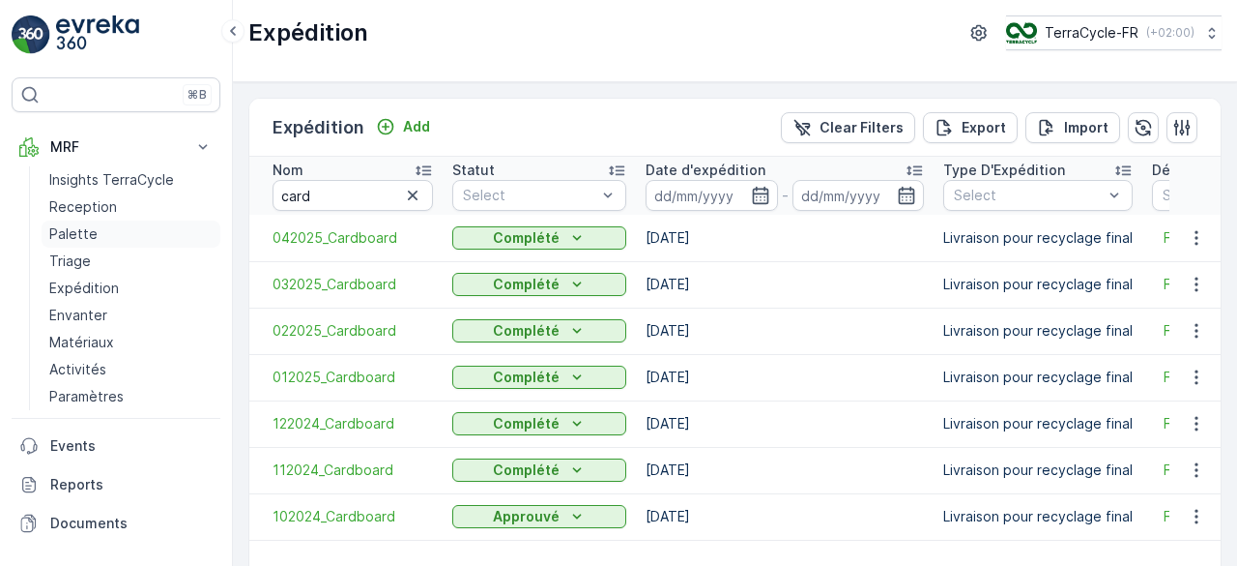
click at [51, 227] on p "Palette" at bounding box center [73, 233] width 48 height 19
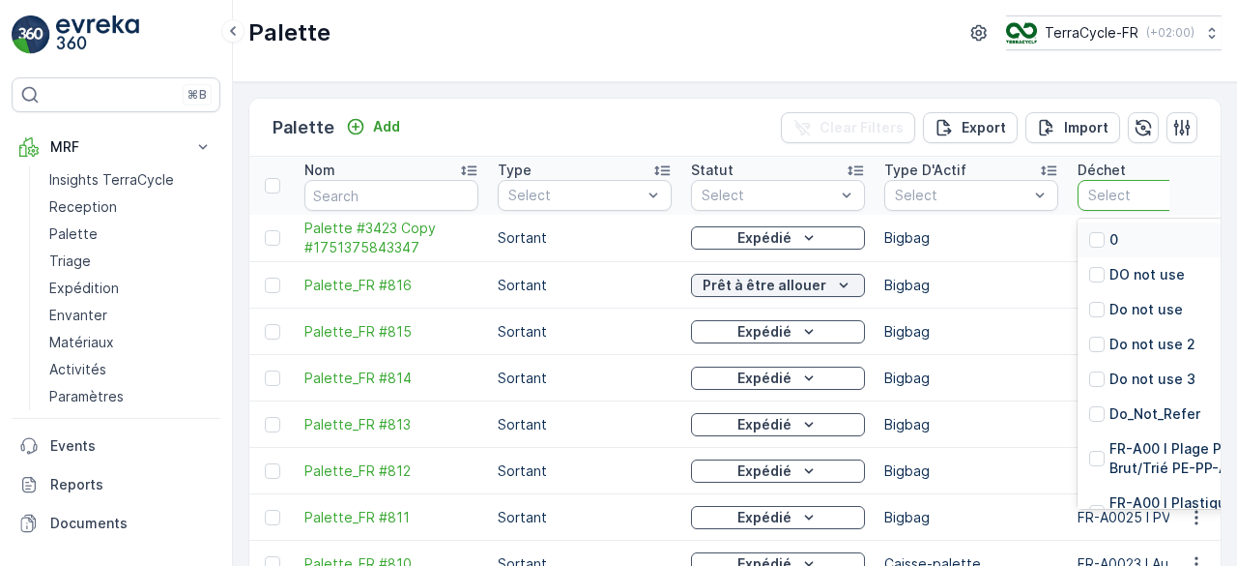
click at [1107, 194] on div at bounding box center [1205, 195] width 237 height 15
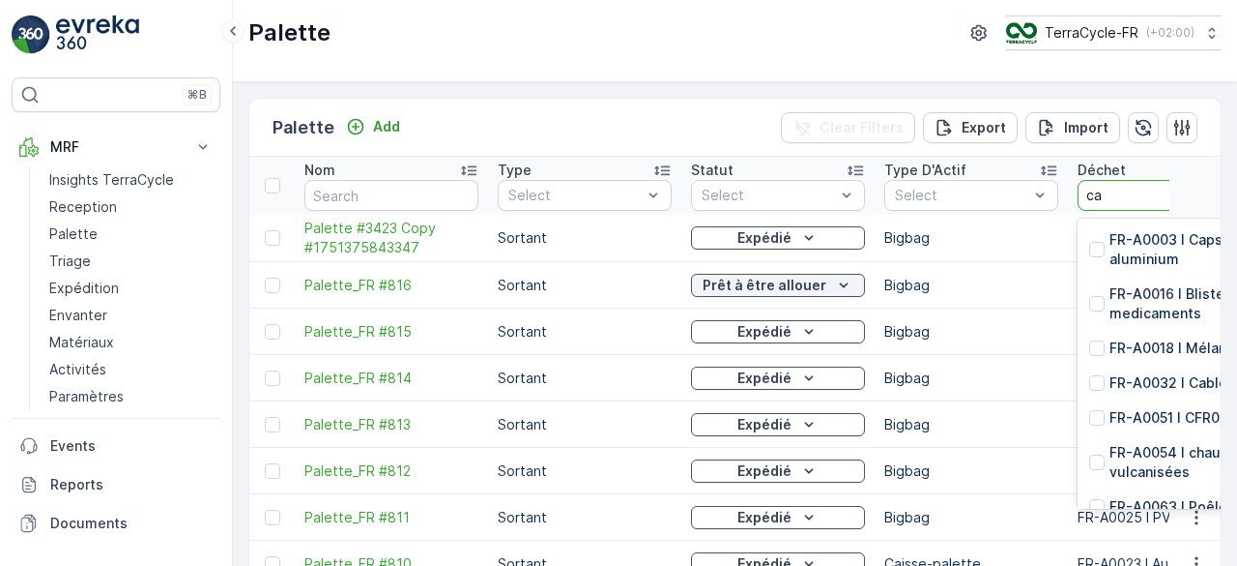
type input "c"
type input "999"
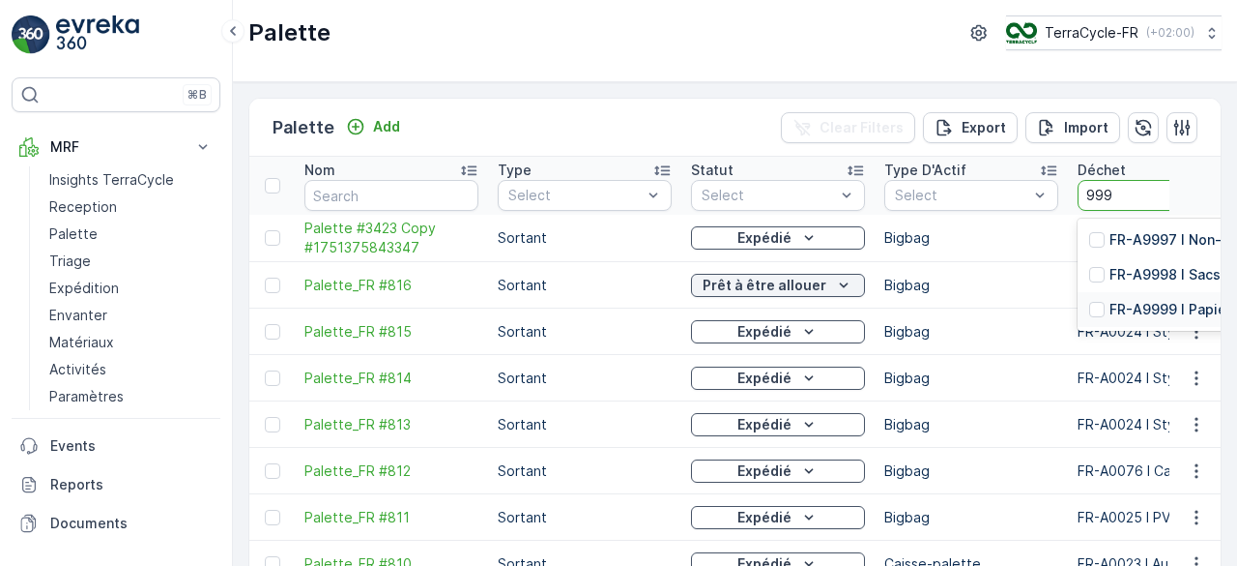
click at [1126, 315] on p "FR-A9999 I Papier et carton" at bounding box center [1203, 309] width 187 height 19
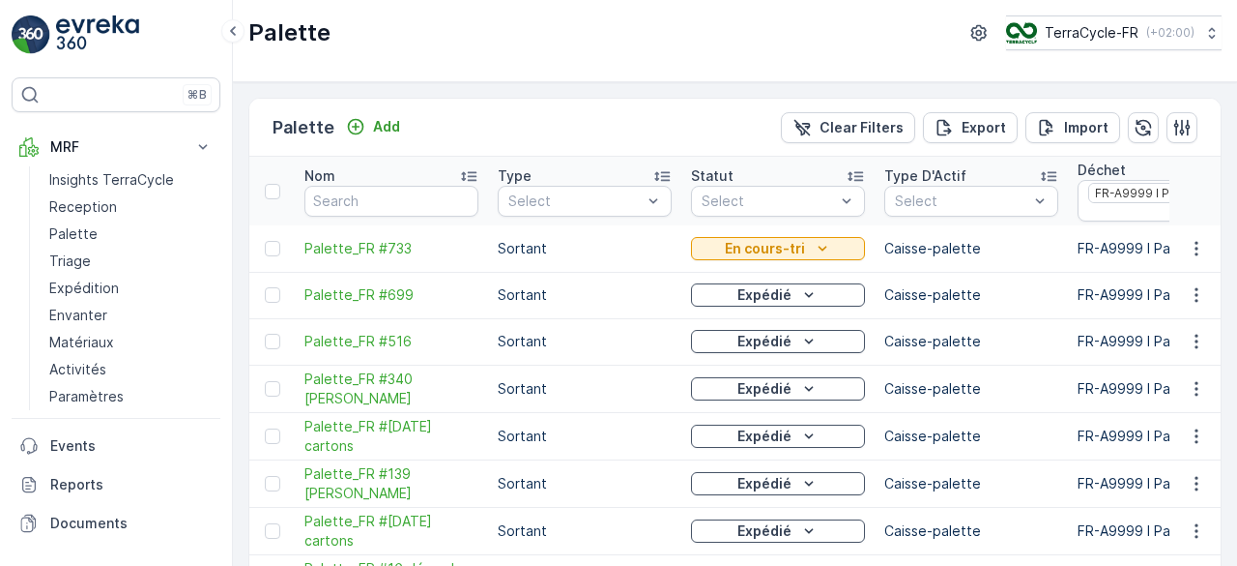
click at [996, 366] on td "Caisse-palette" at bounding box center [971, 387] width 193 height 47
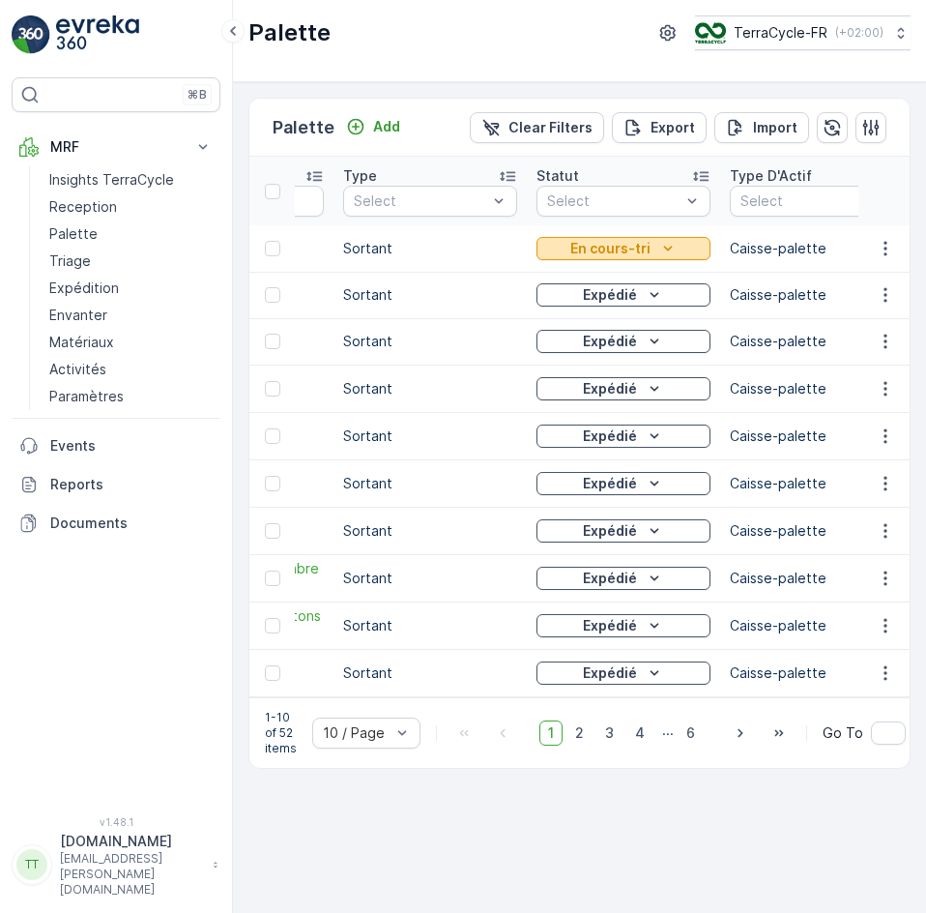
scroll to position [0, 155]
